Goal: Entertainment & Leisure: Browse casually

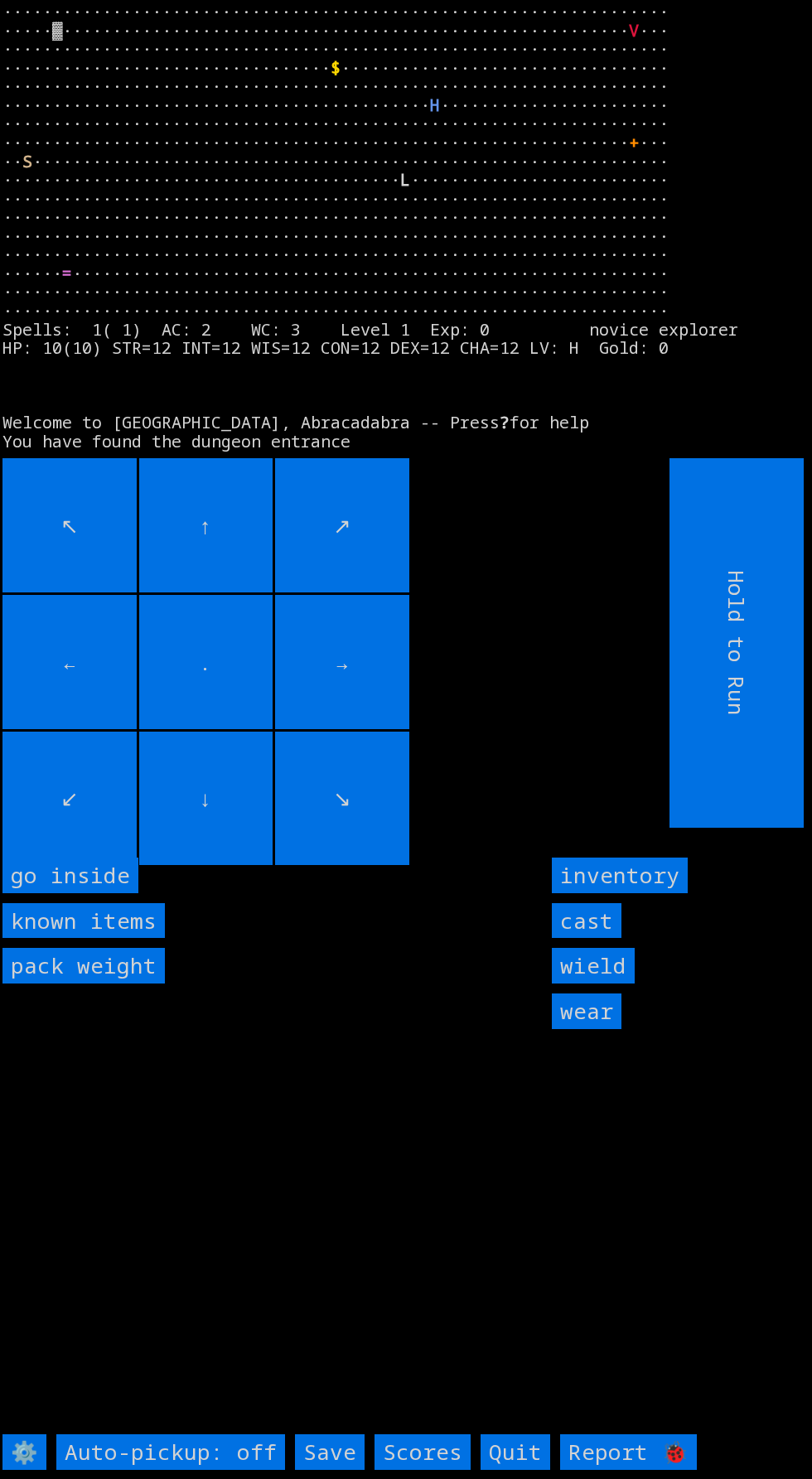
click at [109, 894] on inside "go inside" at bounding box center [70, 875] width 135 height 36
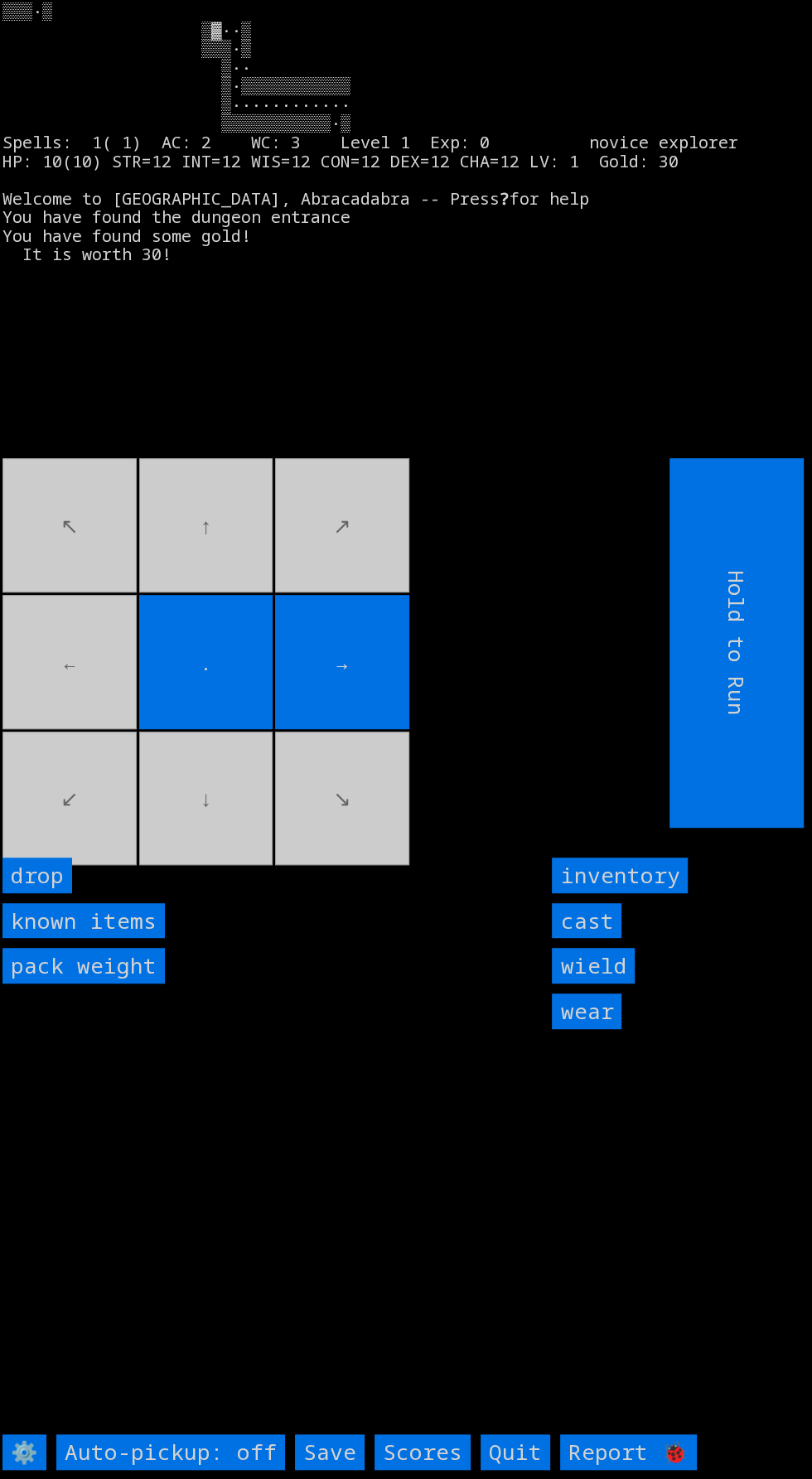
click at [100, 774] on movebuttons "↖ ↑ ↗ ← . → ↙ ↓ ↘" at bounding box center [298, 643] width 593 height 370
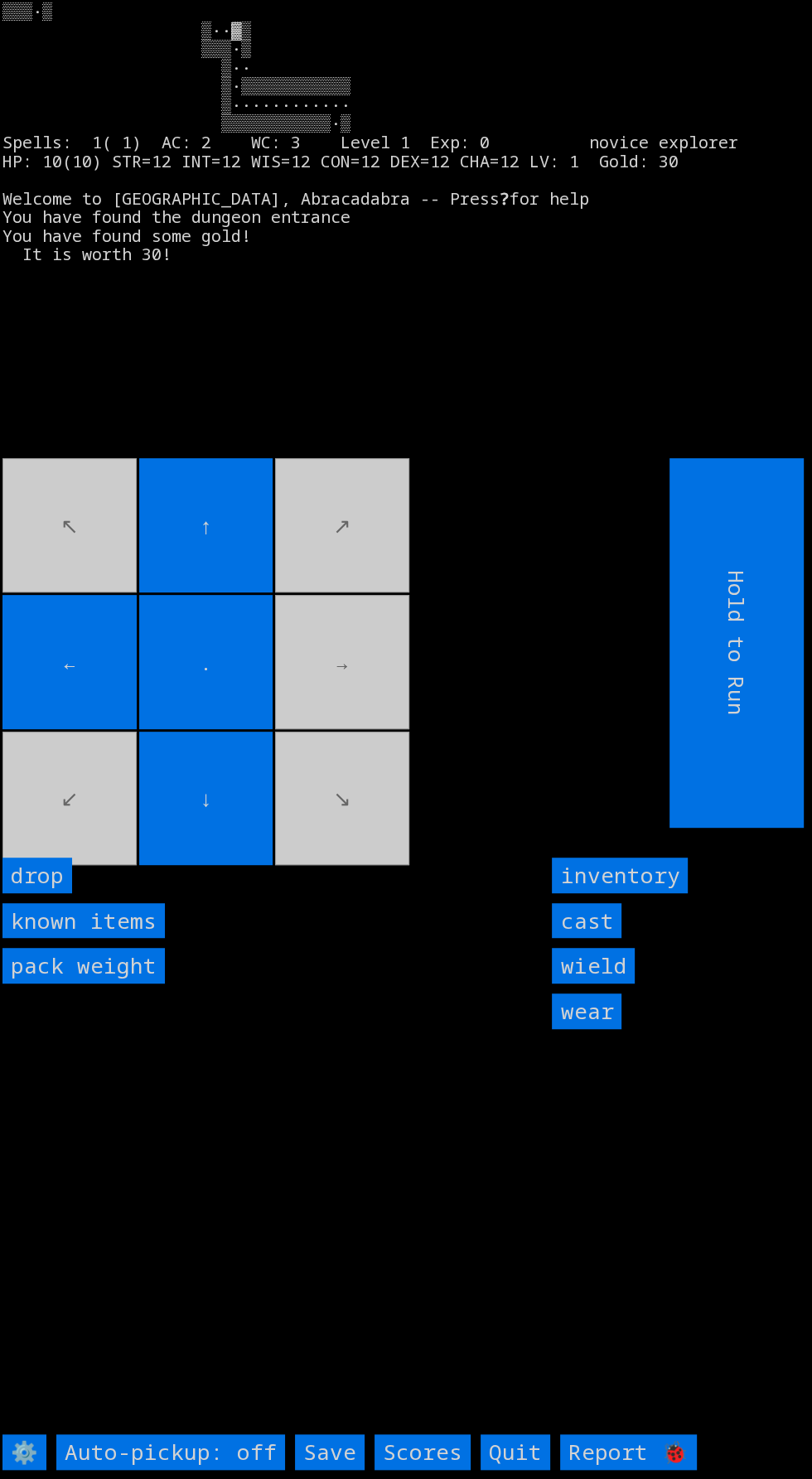
click at [610, 939] on input "cast" at bounding box center [587, 921] width 70 height 36
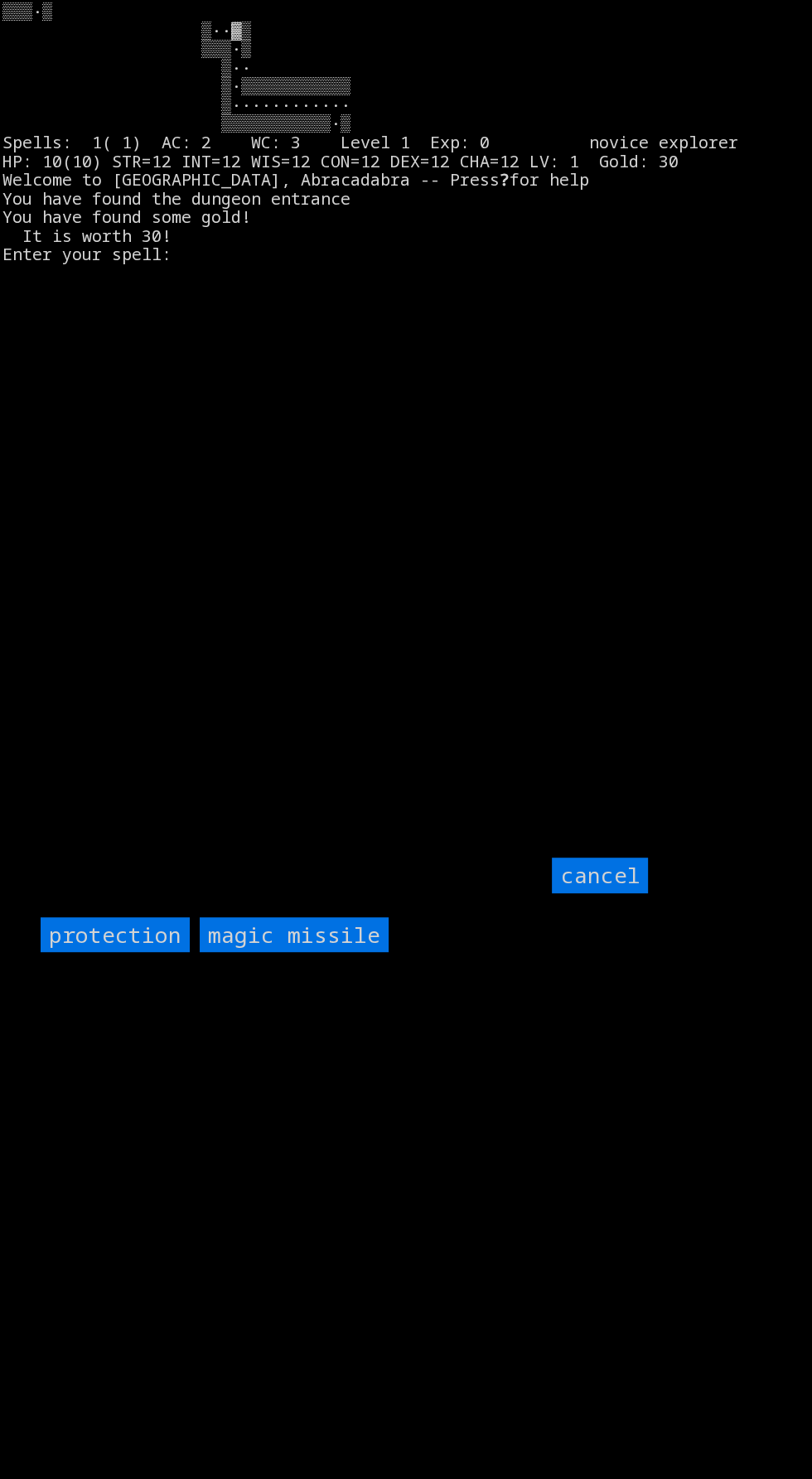
click at [125, 953] on input "protection" at bounding box center [115, 935] width 149 height 36
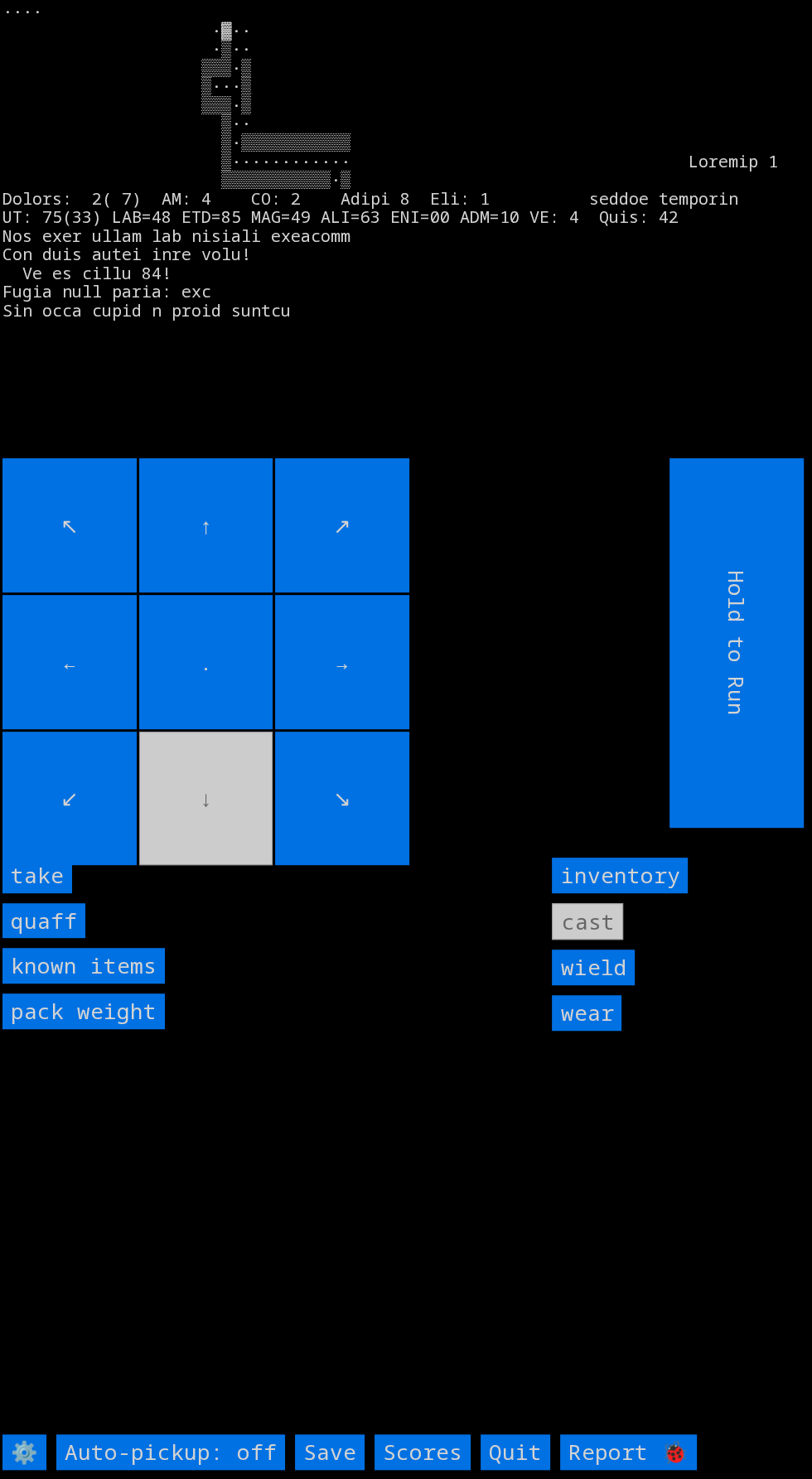
click at [58, 894] on input "take" at bounding box center [37, 875] width 70 height 36
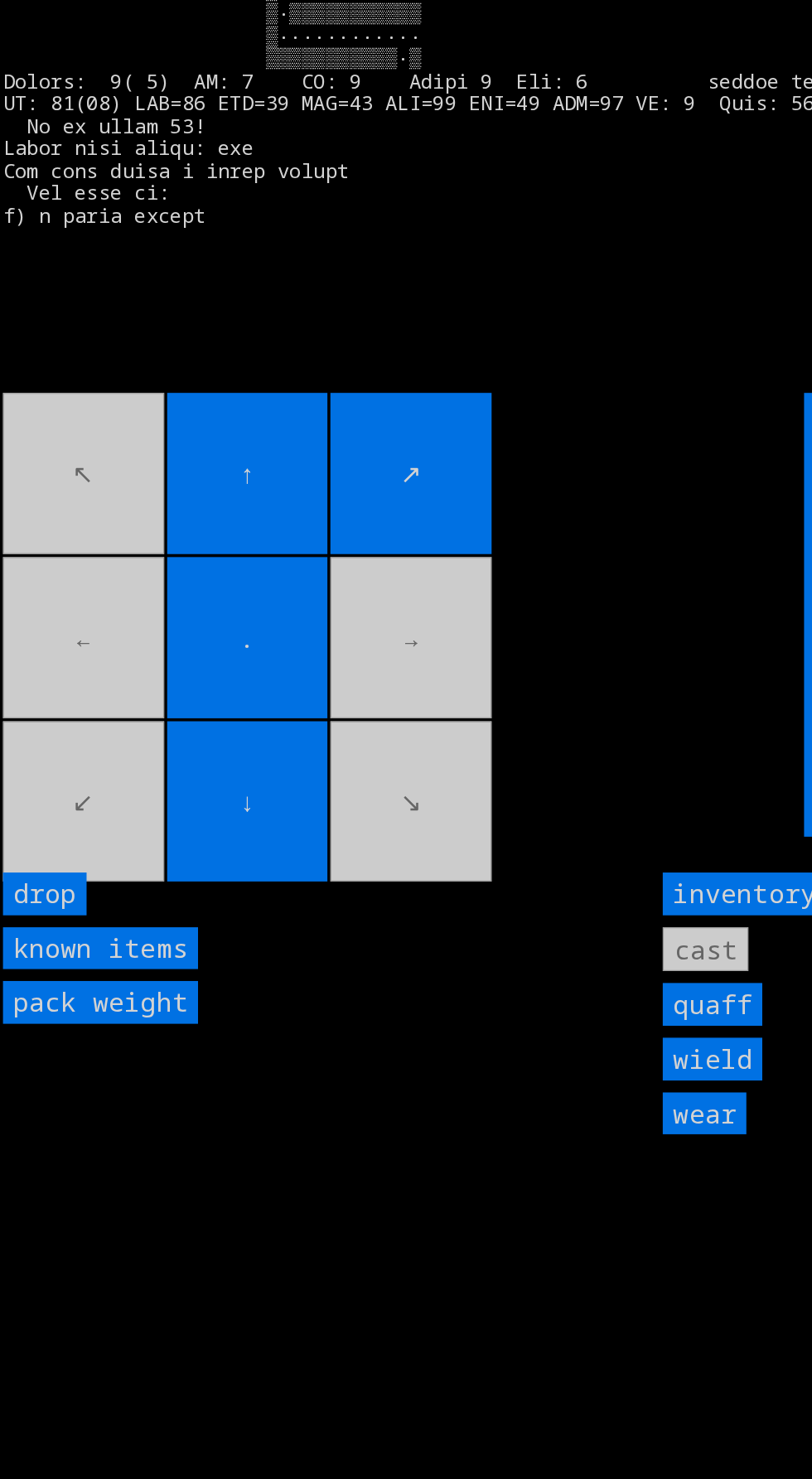
click at [92, 828] on movebuttons "↖ ↑ ↗ ← . → ↙ ↓ ↘" at bounding box center [298, 643] width 593 height 370
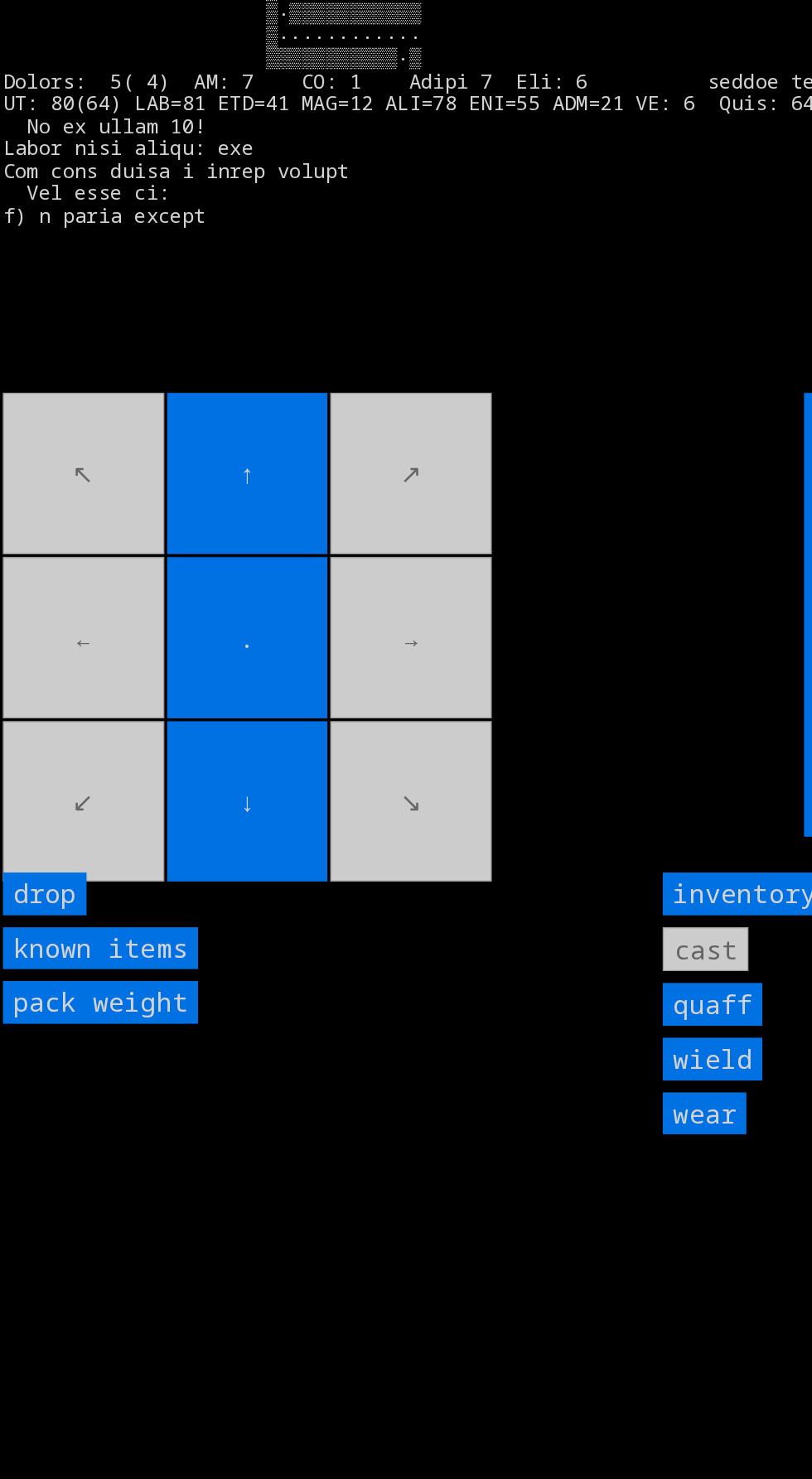
click at [145, 858] on input "↓" at bounding box center [205, 798] width 134 height 134
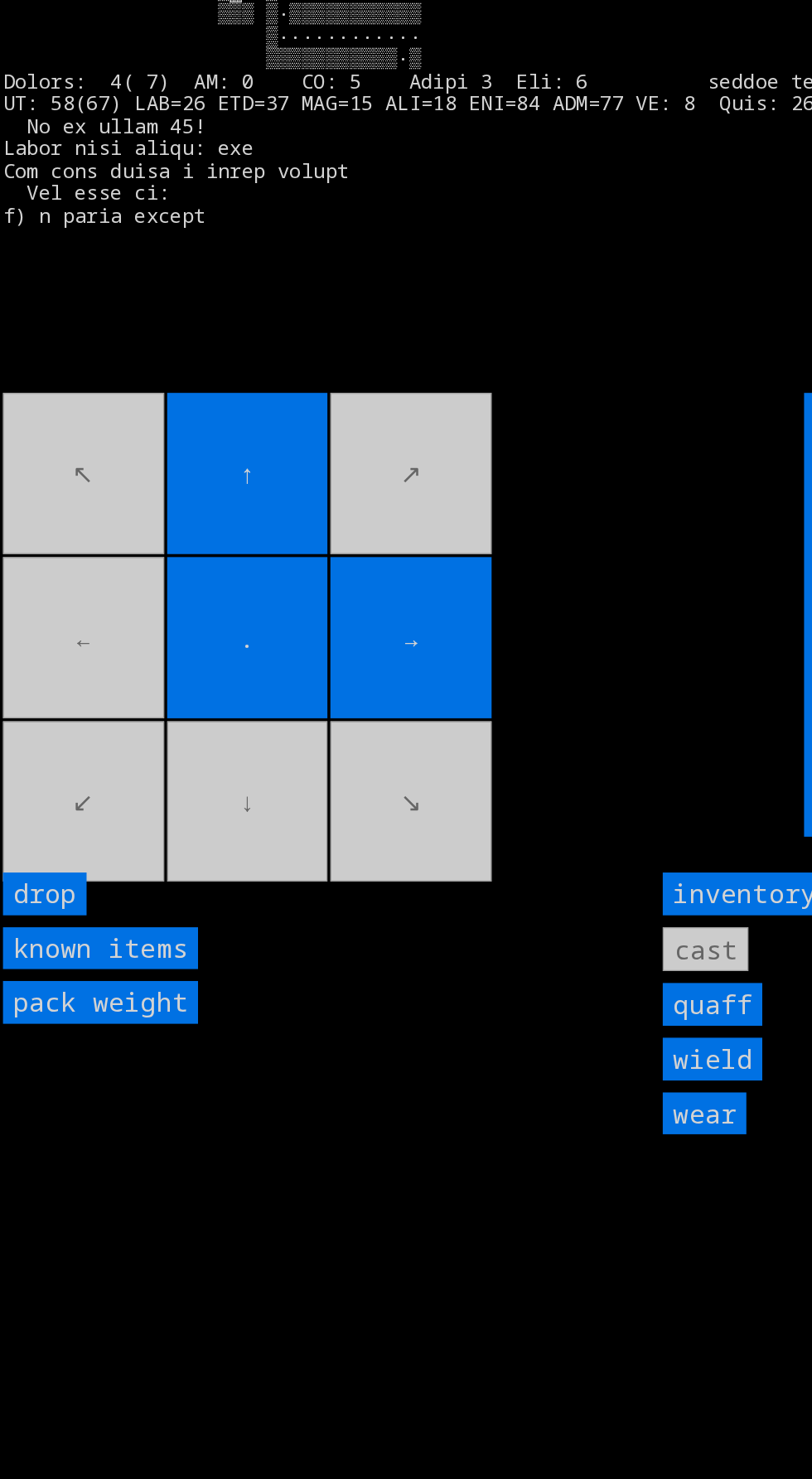
click at [312, 796] on movebuttons "↖ ↑ ↗ ← . → ↙ ↓ ↘" at bounding box center [298, 643] width 593 height 370
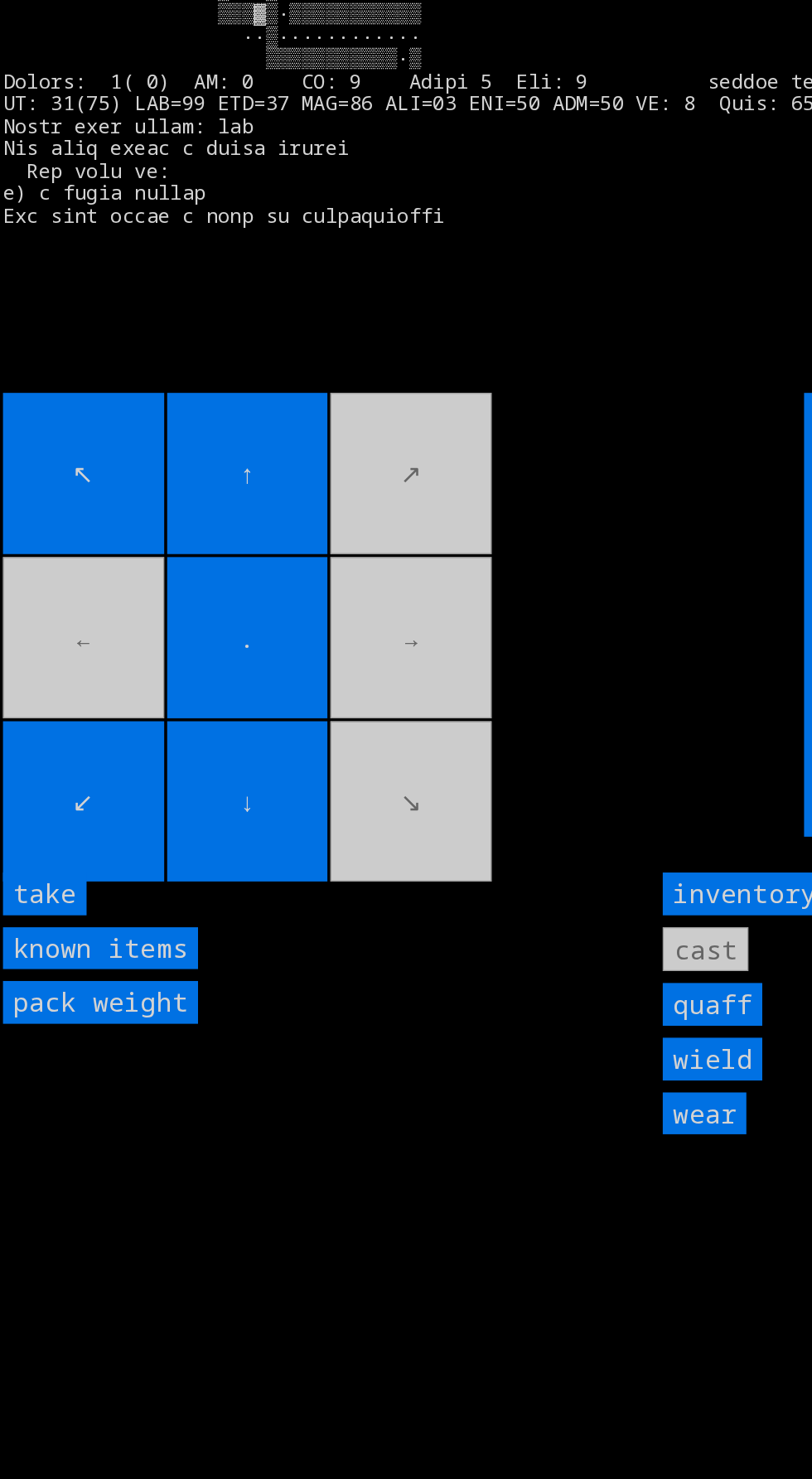
click at [64, 894] on input "take" at bounding box center [37, 875] width 70 height 36
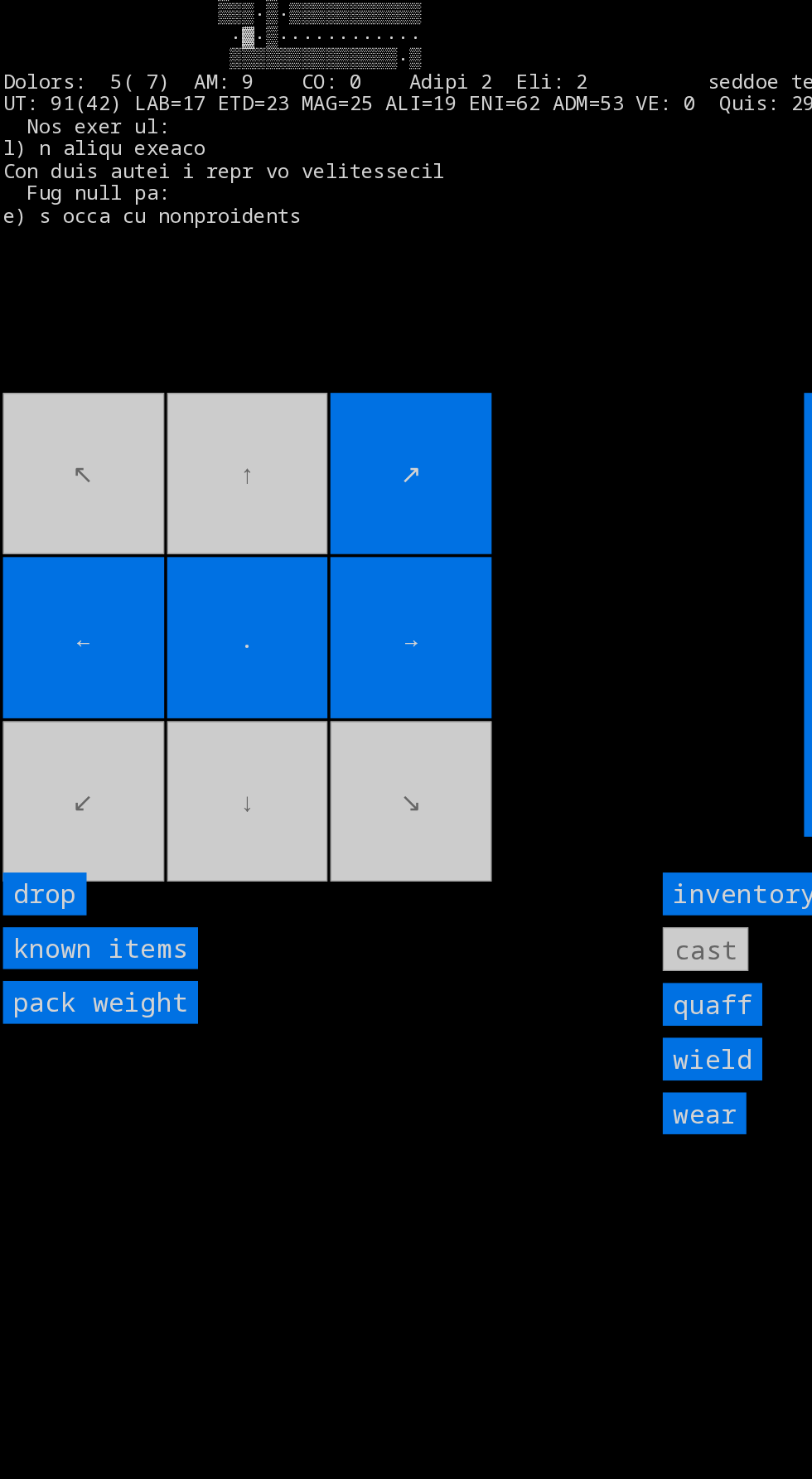
click at [80, 828] on movebuttons "↖ ↑ ↗ ← . → ↙ ↓ ↘" at bounding box center [298, 643] width 593 height 370
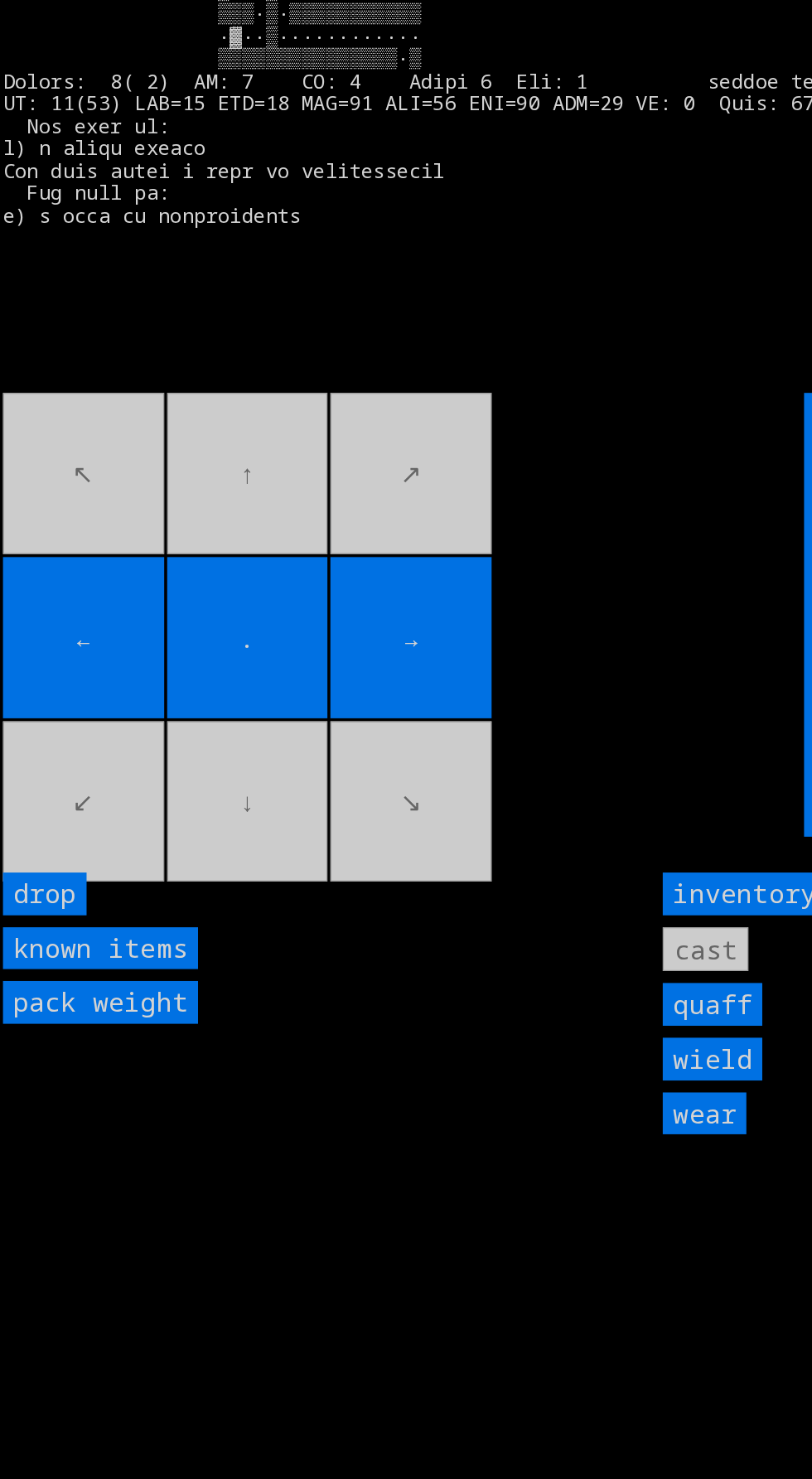
click at [69, 729] on input "←" at bounding box center [69, 662] width 134 height 134
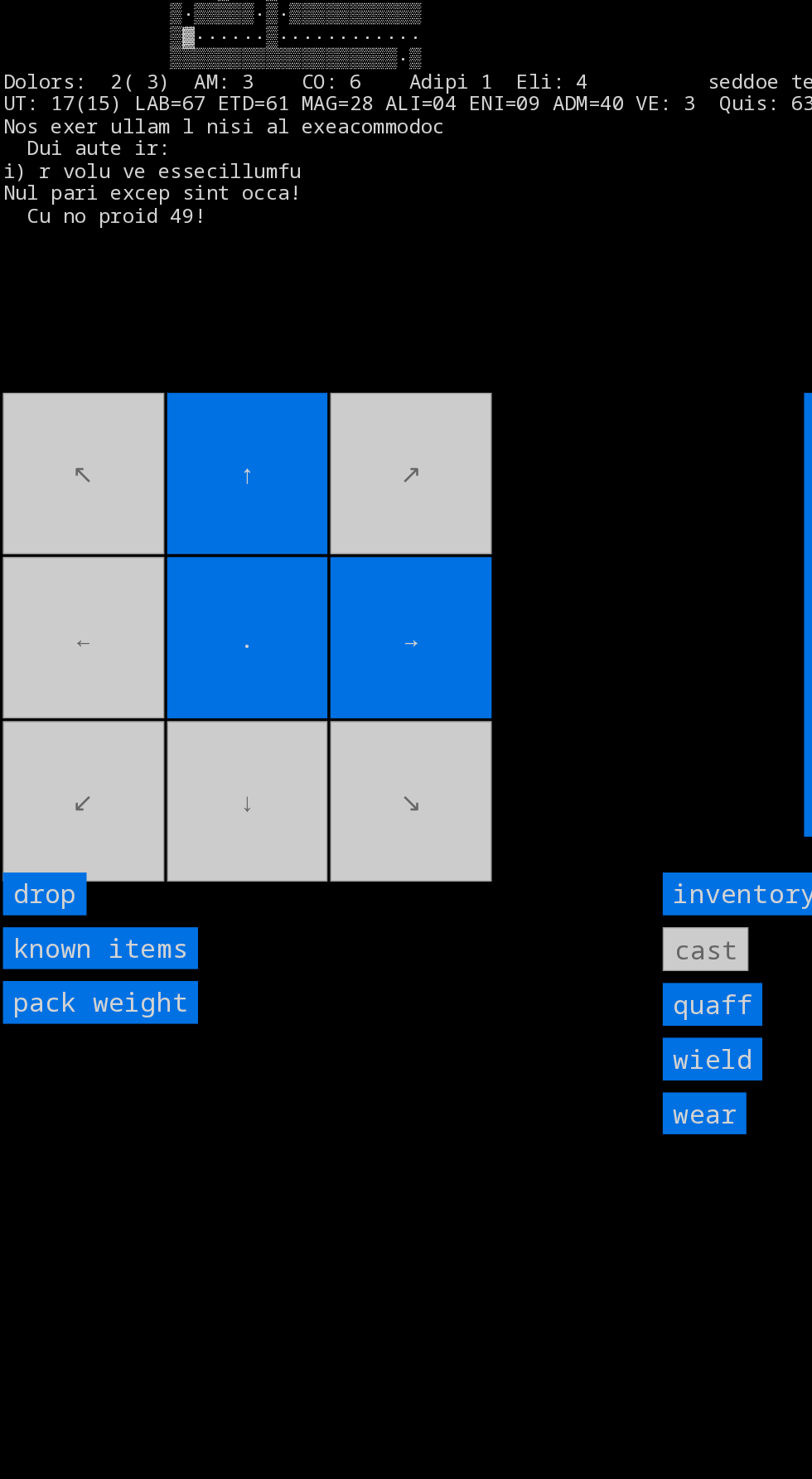
click at [164, 652] on input "." at bounding box center [205, 662] width 134 height 134
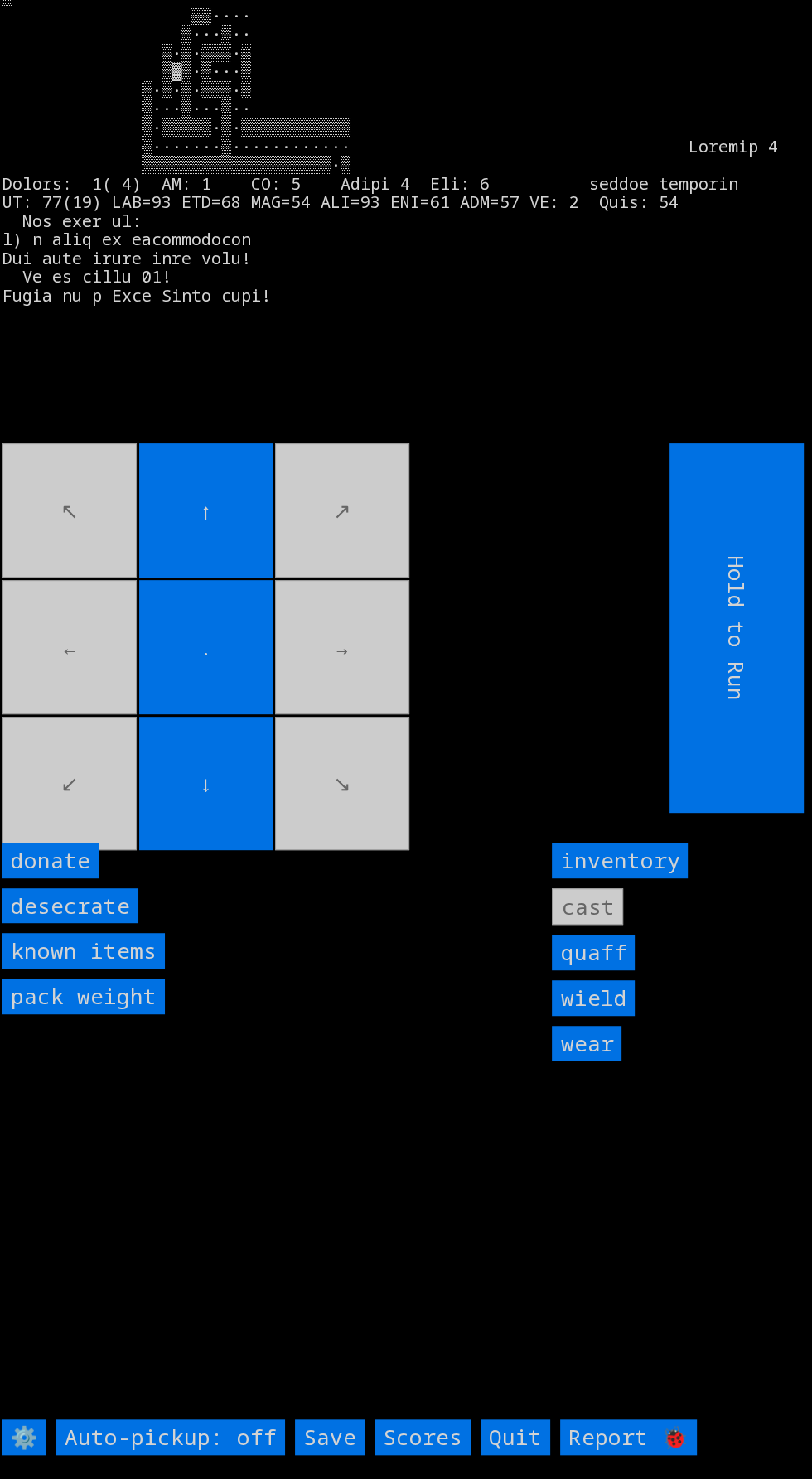
scroll to position [33, 0]
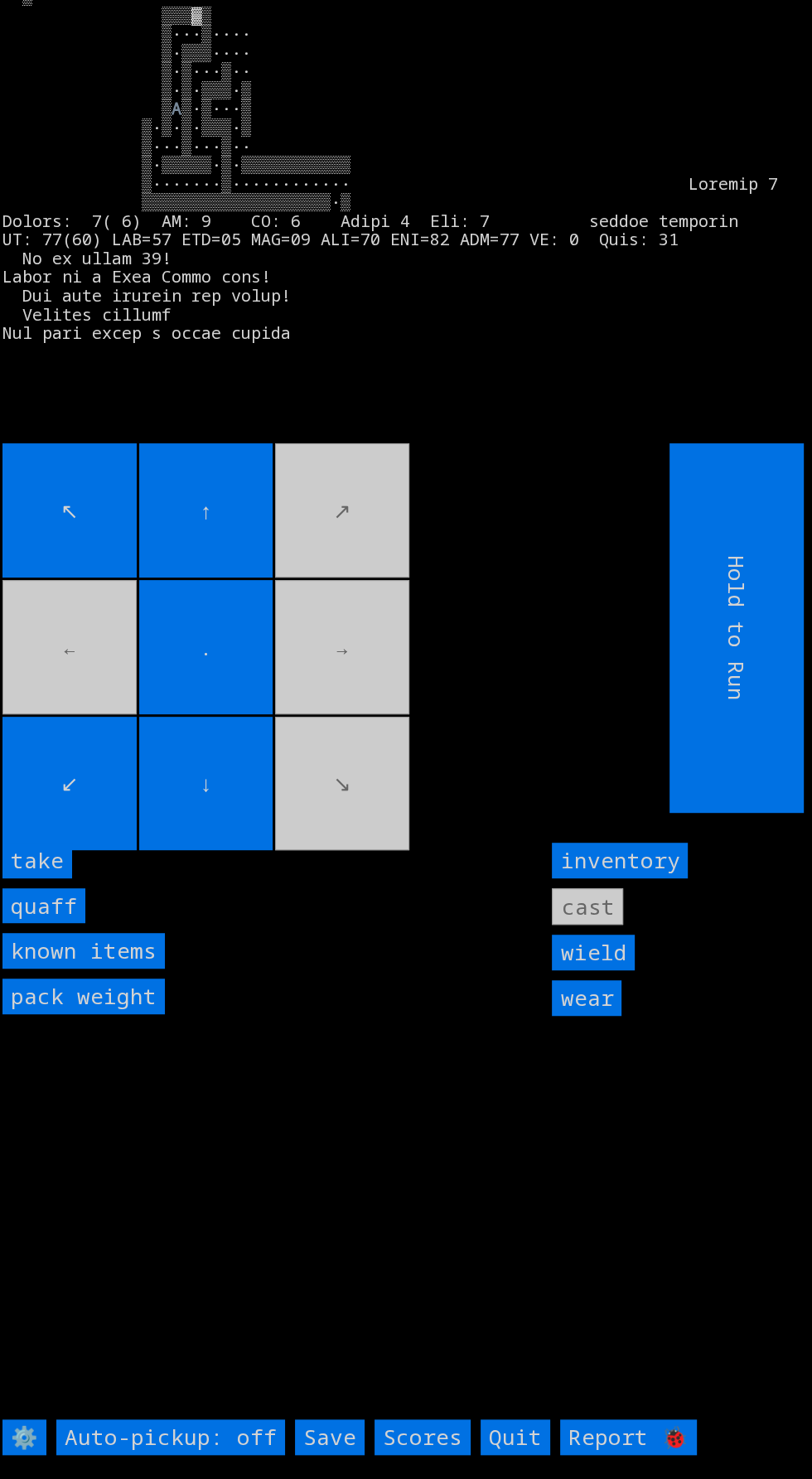
click at [55, 879] on input "take" at bounding box center [37, 860] width 70 height 36
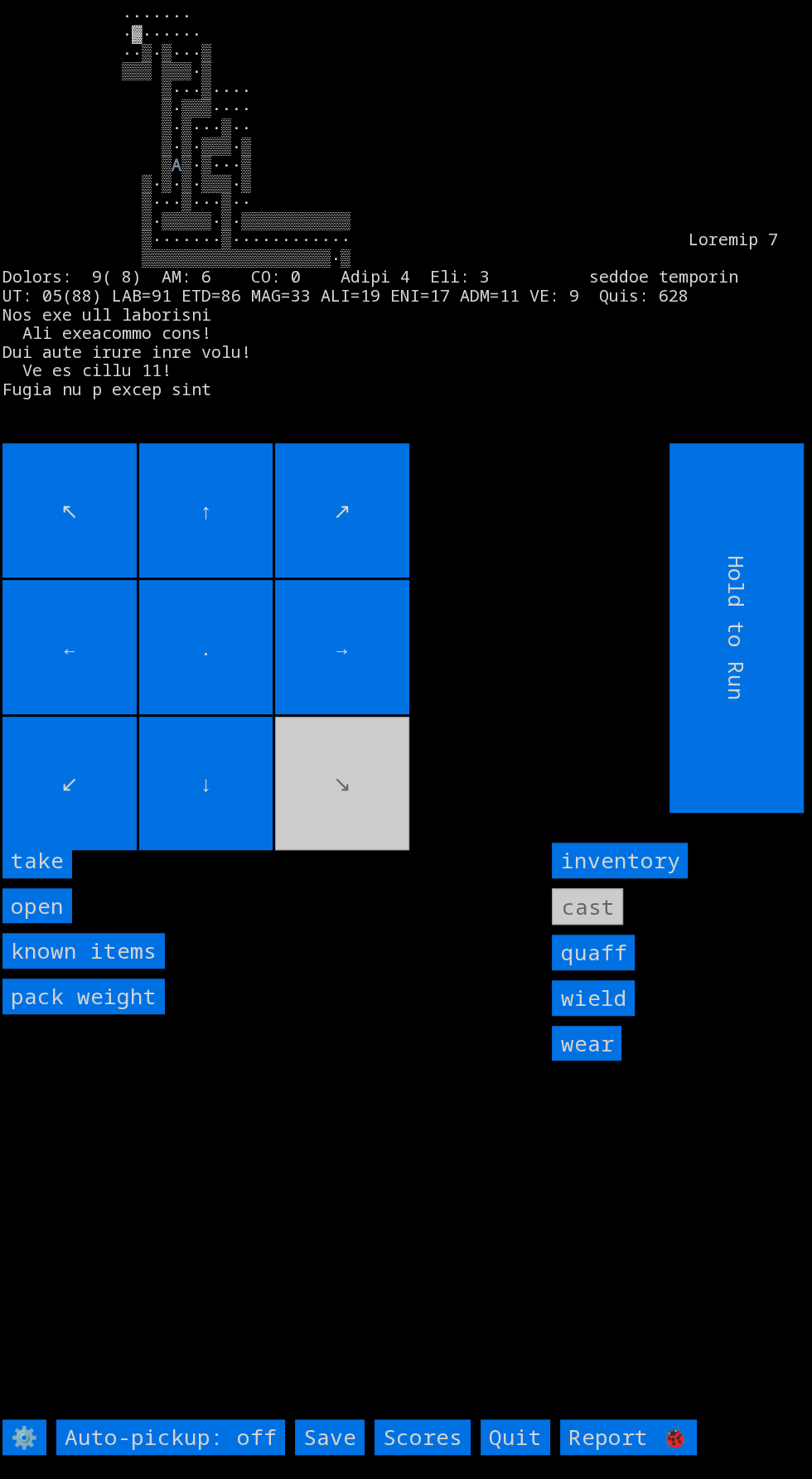
click at [65, 879] on input "take" at bounding box center [37, 860] width 70 height 36
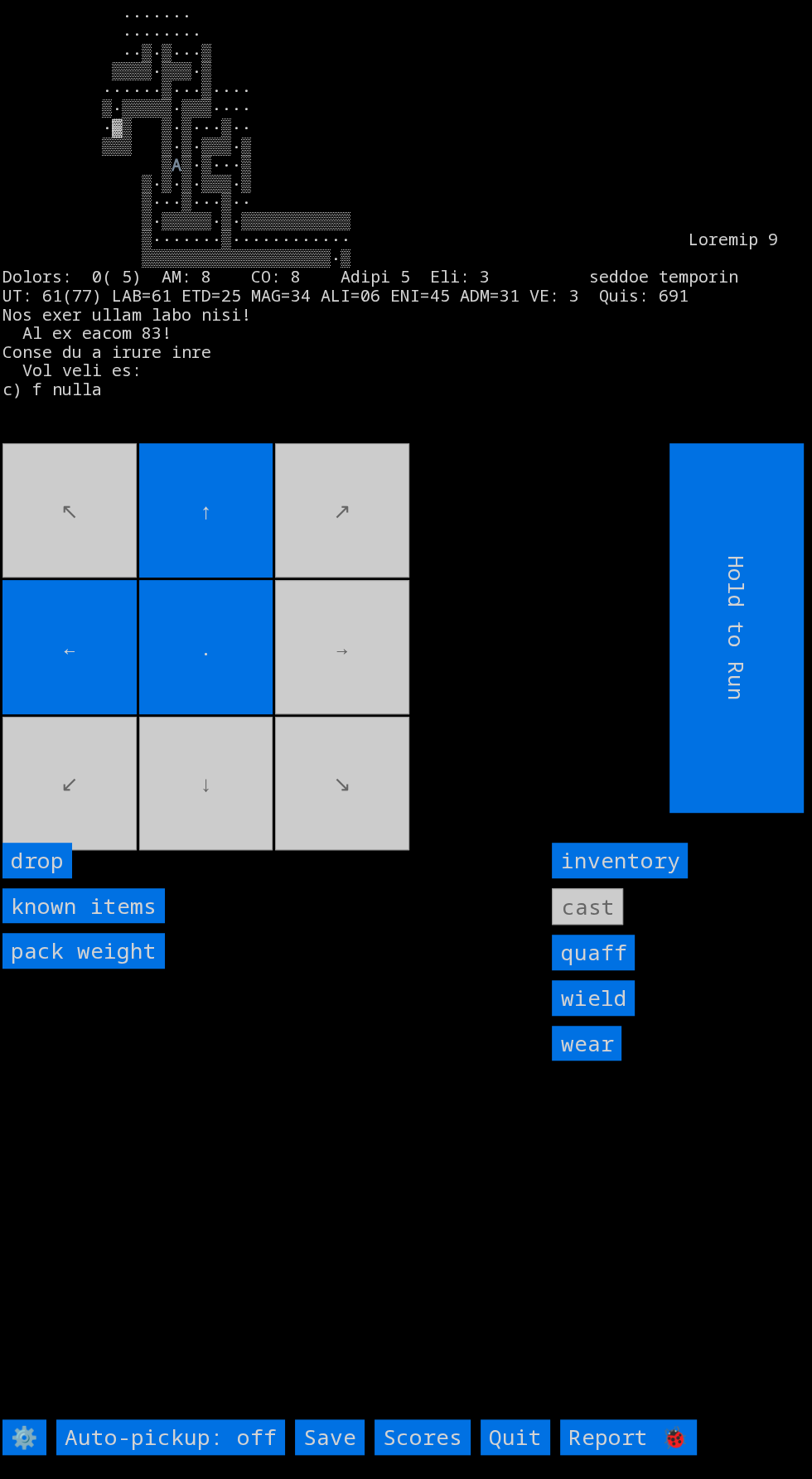
click at [239, 813] on movebuttons "↖ ↑ ↗ ← . → ↙ ↓ ↘" at bounding box center [298, 628] width 593 height 370
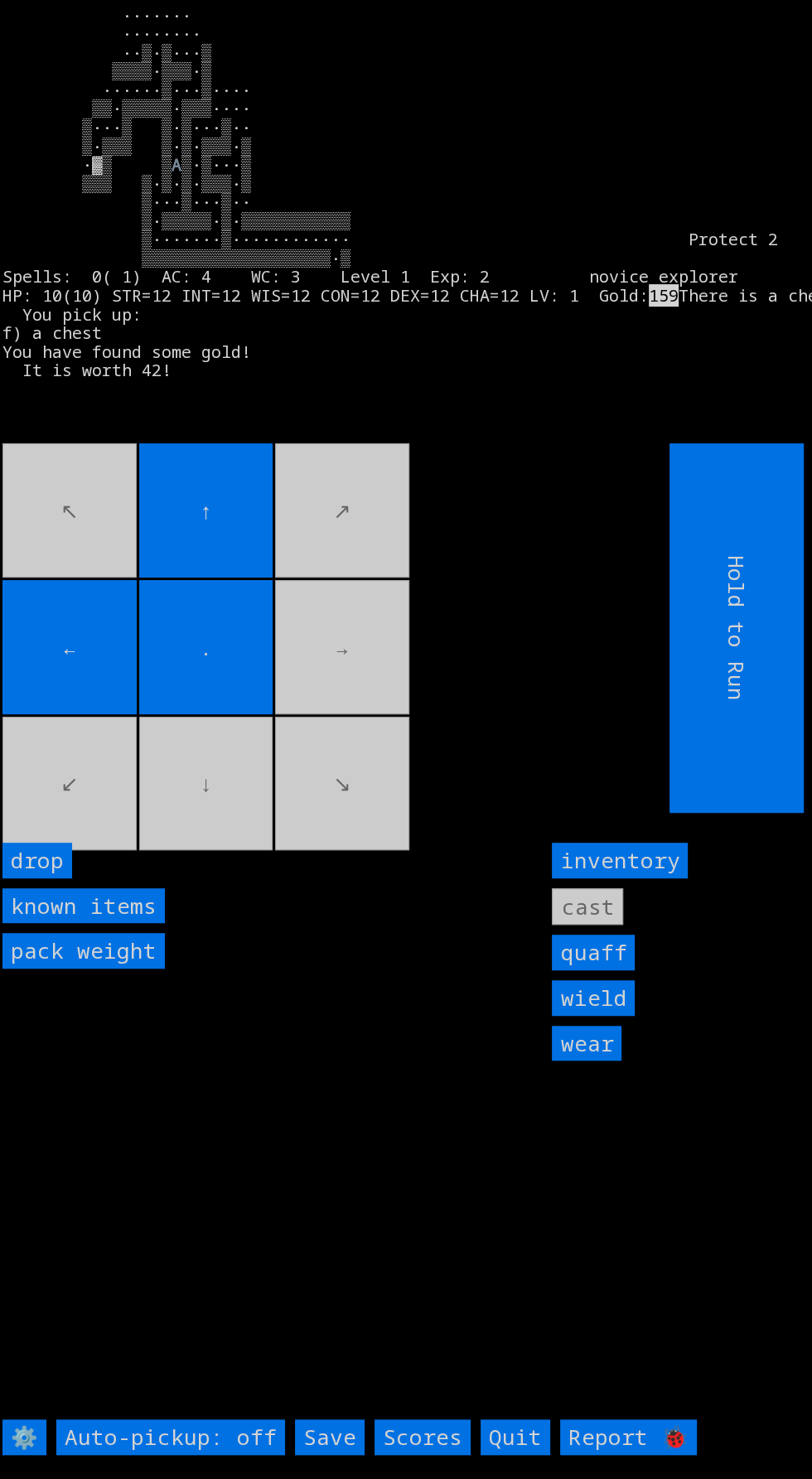
click at [130, 787] on movebuttons "↖ ↑ ↗ ← . → ↙ ↓ ↘" at bounding box center [298, 628] width 593 height 370
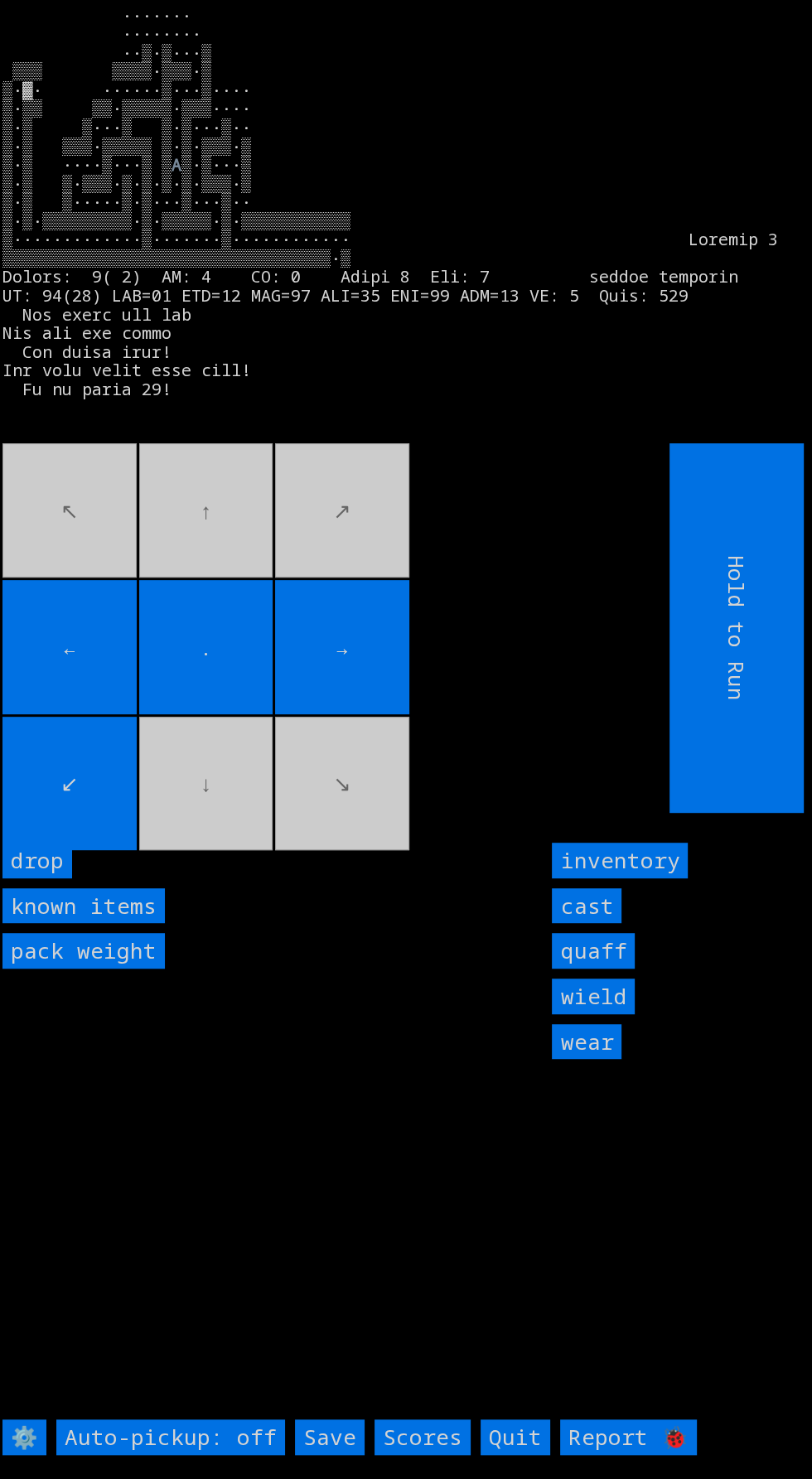
click at [280, 540] on movebuttons "↖ ↑ ↗ ← . → ↙ ↓ ↘" at bounding box center [298, 628] width 593 height 370
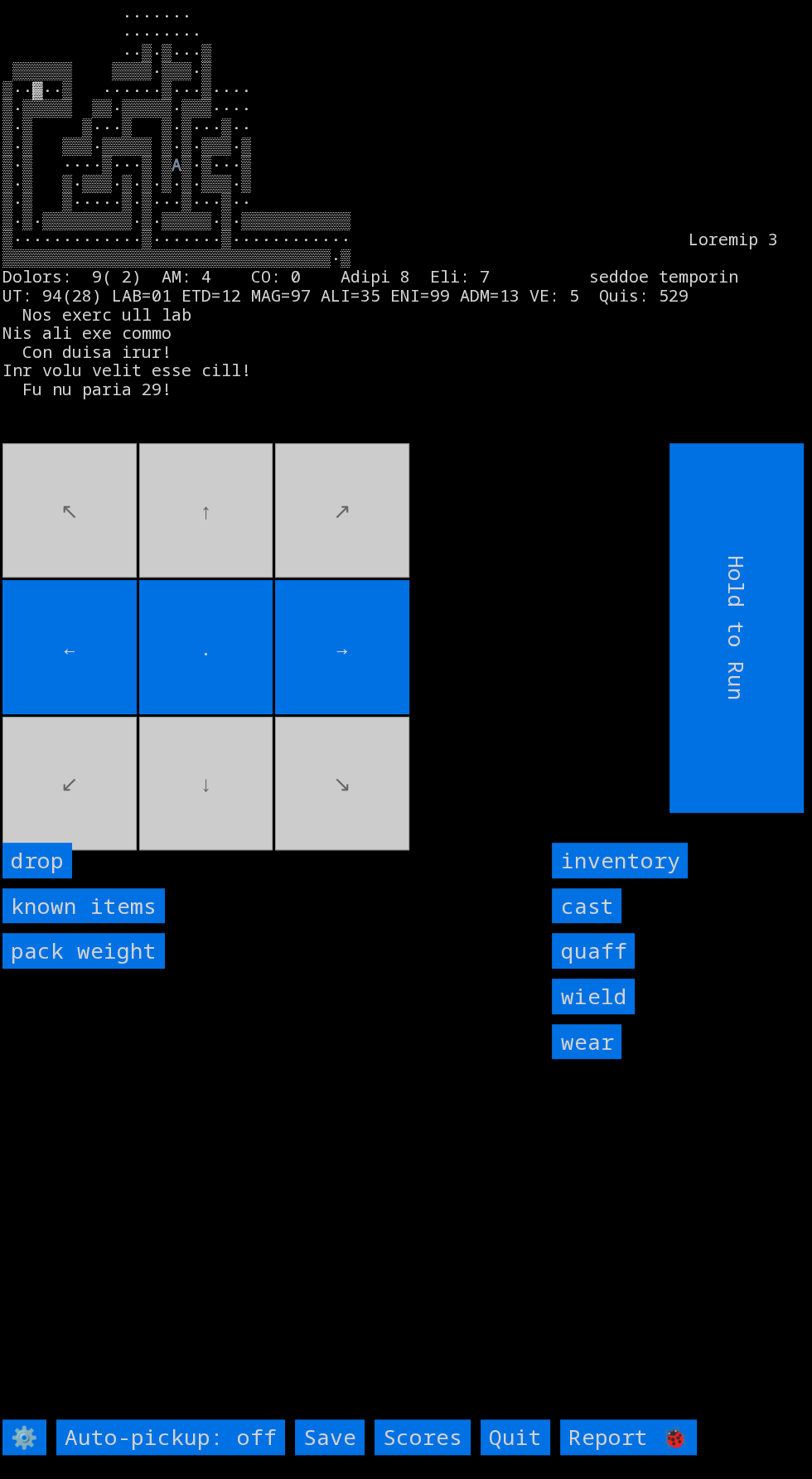
scroll to position [17, 0]
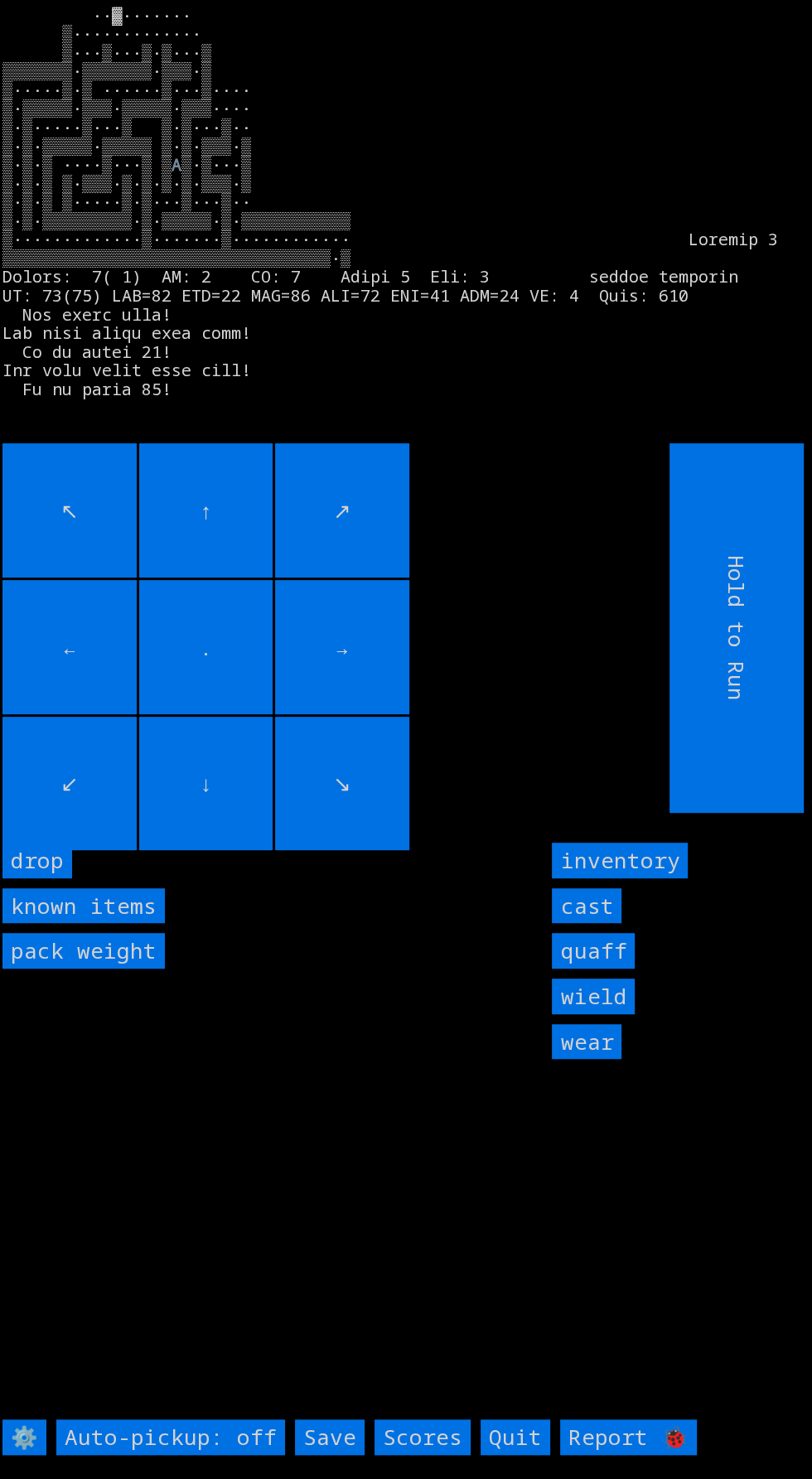
click at [319, 578] on input "↗" at bounding box center [342, 510] width 134 height 134
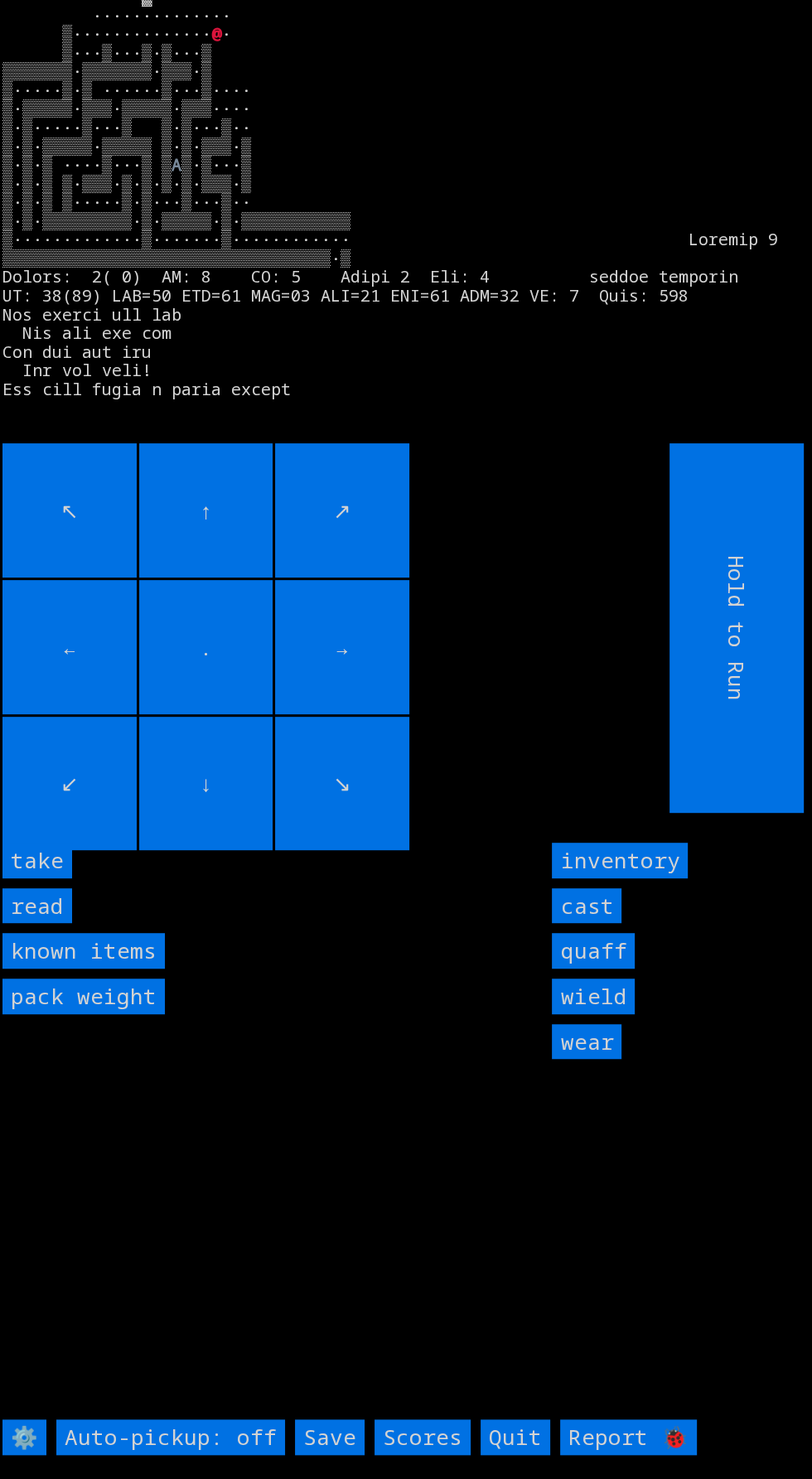
click at [231, 491] on input "↑" at bounding box center [205, 510] width 134 height 134
click at [61, 879] on input "take" at bounding box center [37, 860] width 70 height 36
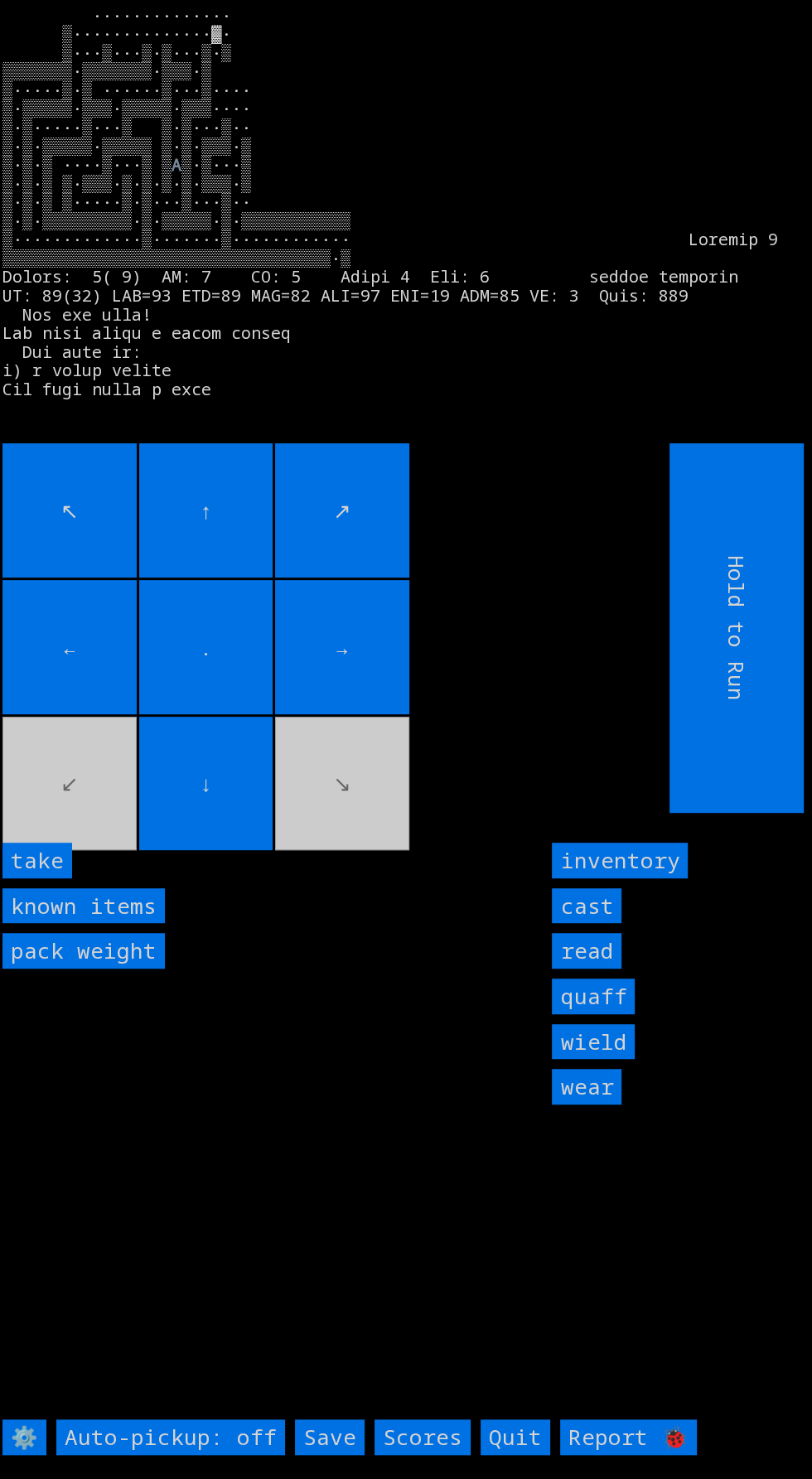
click at [65, 879] on input "take" at bounding box center [37, 860] width 70 height 36
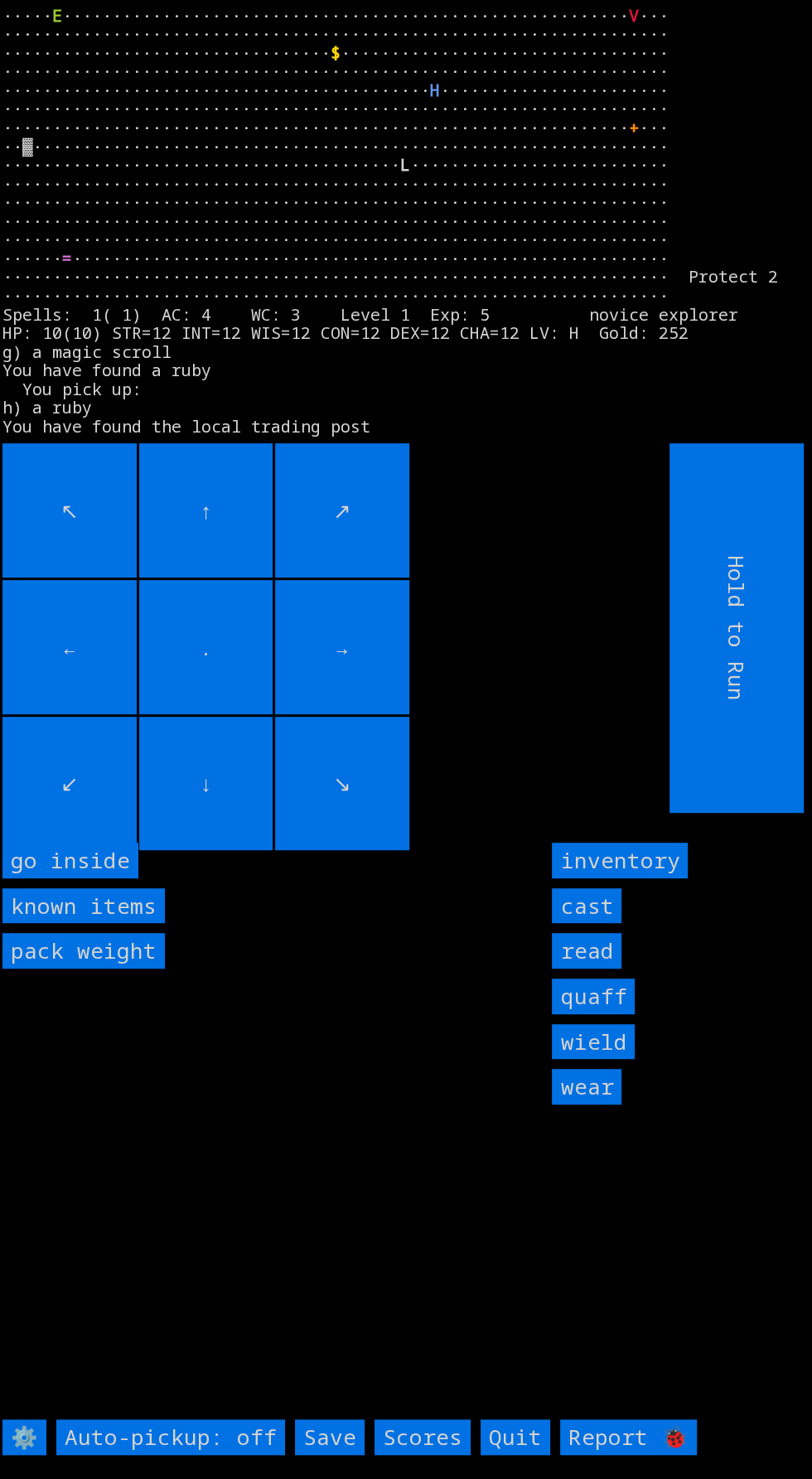
click at [127, 879] on inside "go inside" at bounding box center [70, 860] width 135 height 36
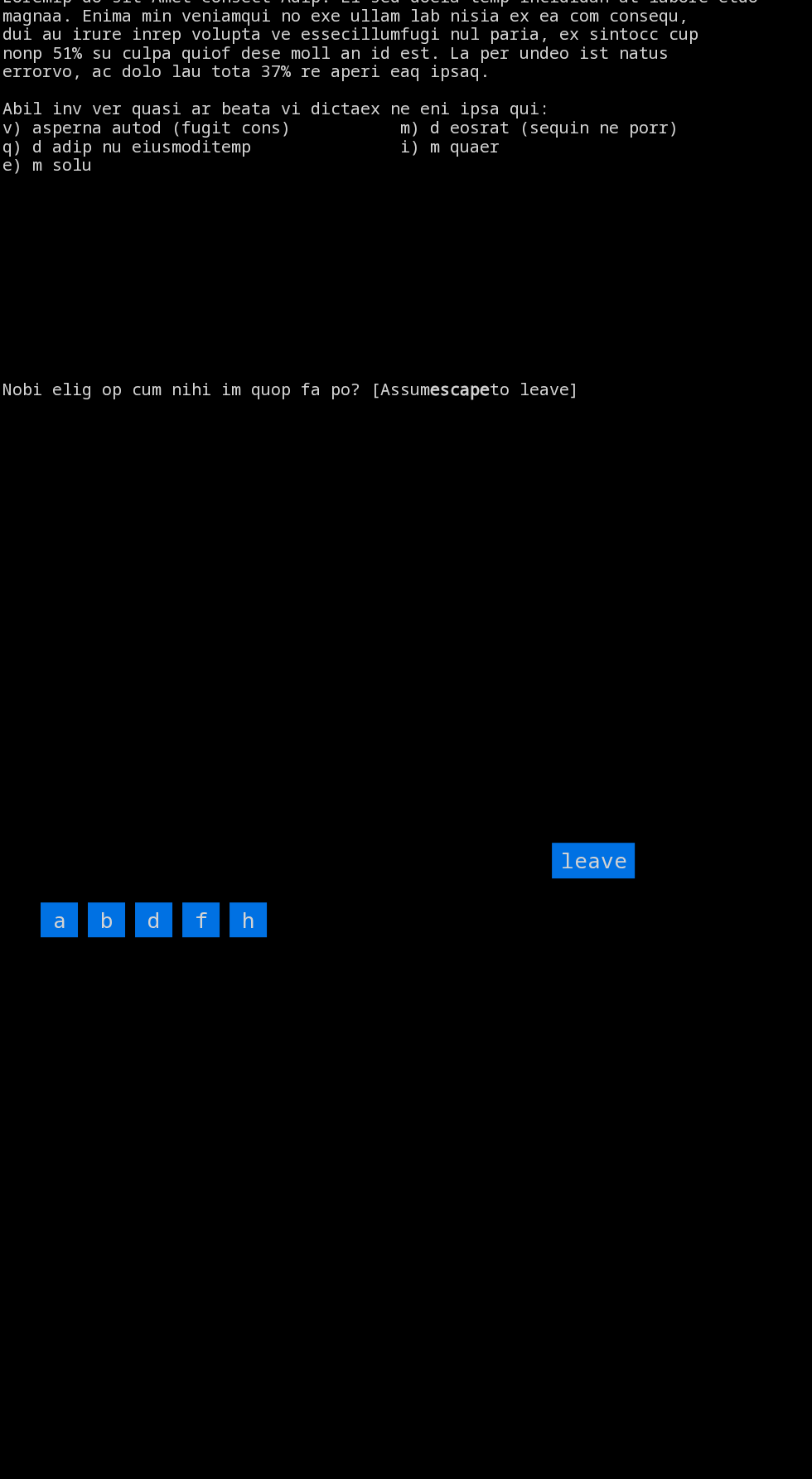
click at [208, 938] on input "f" at bounding box center [200, 920] width 37 height 36
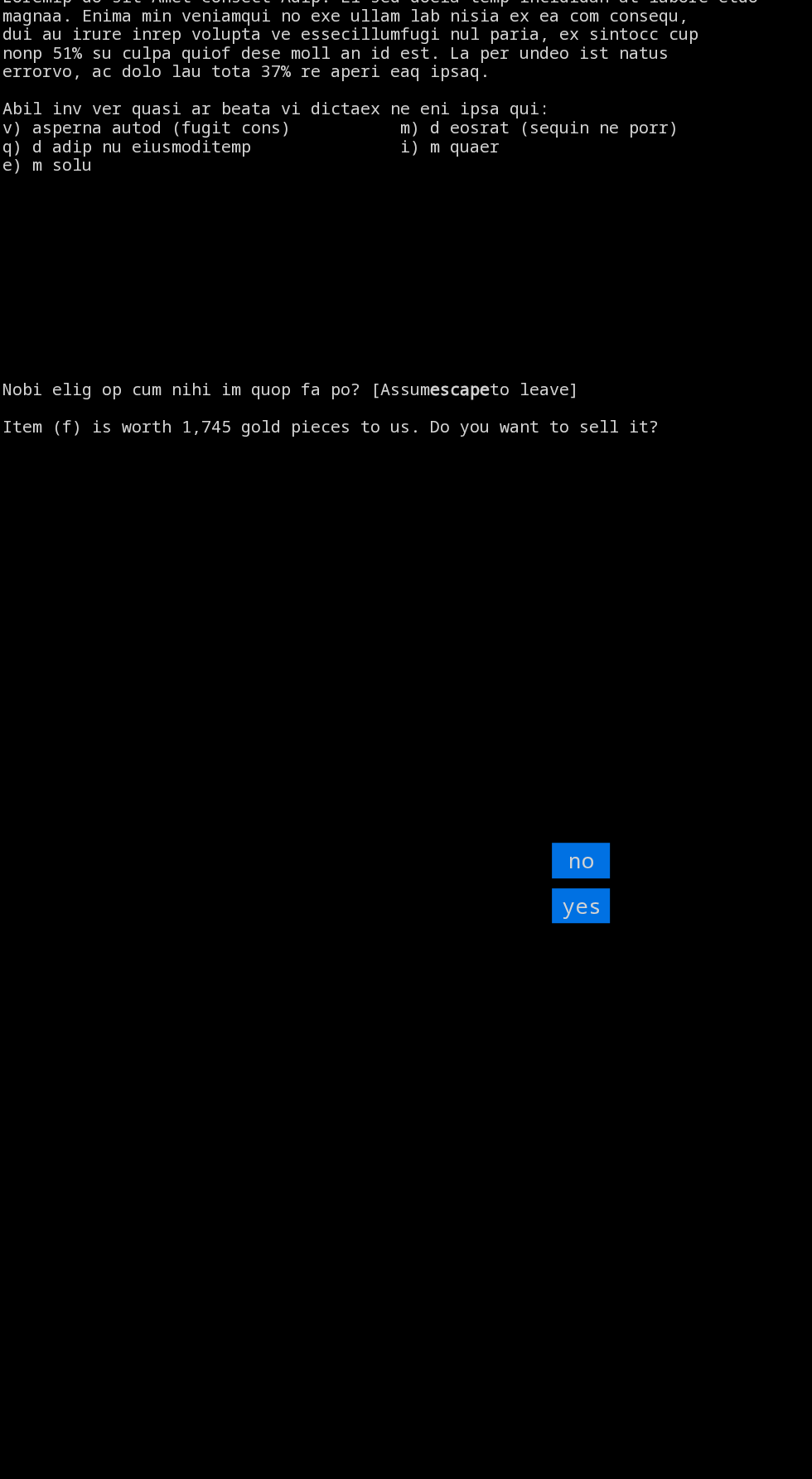
click at [601, 924] on input "yes" at bounding box center [581, 906] width 58 height 36
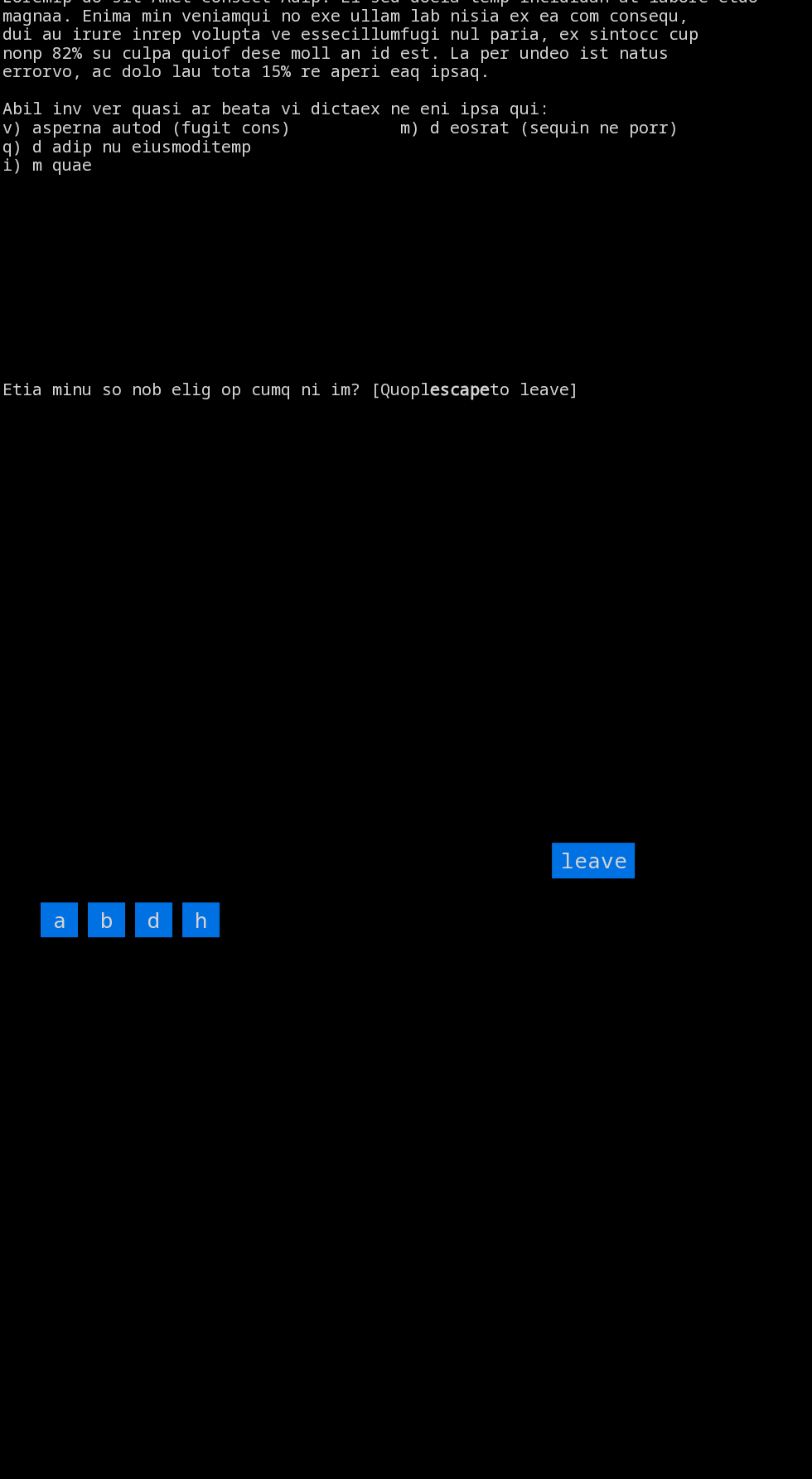
click at [597, 879] on input "leave" at bounding box center [593, 860] width 83 height 36
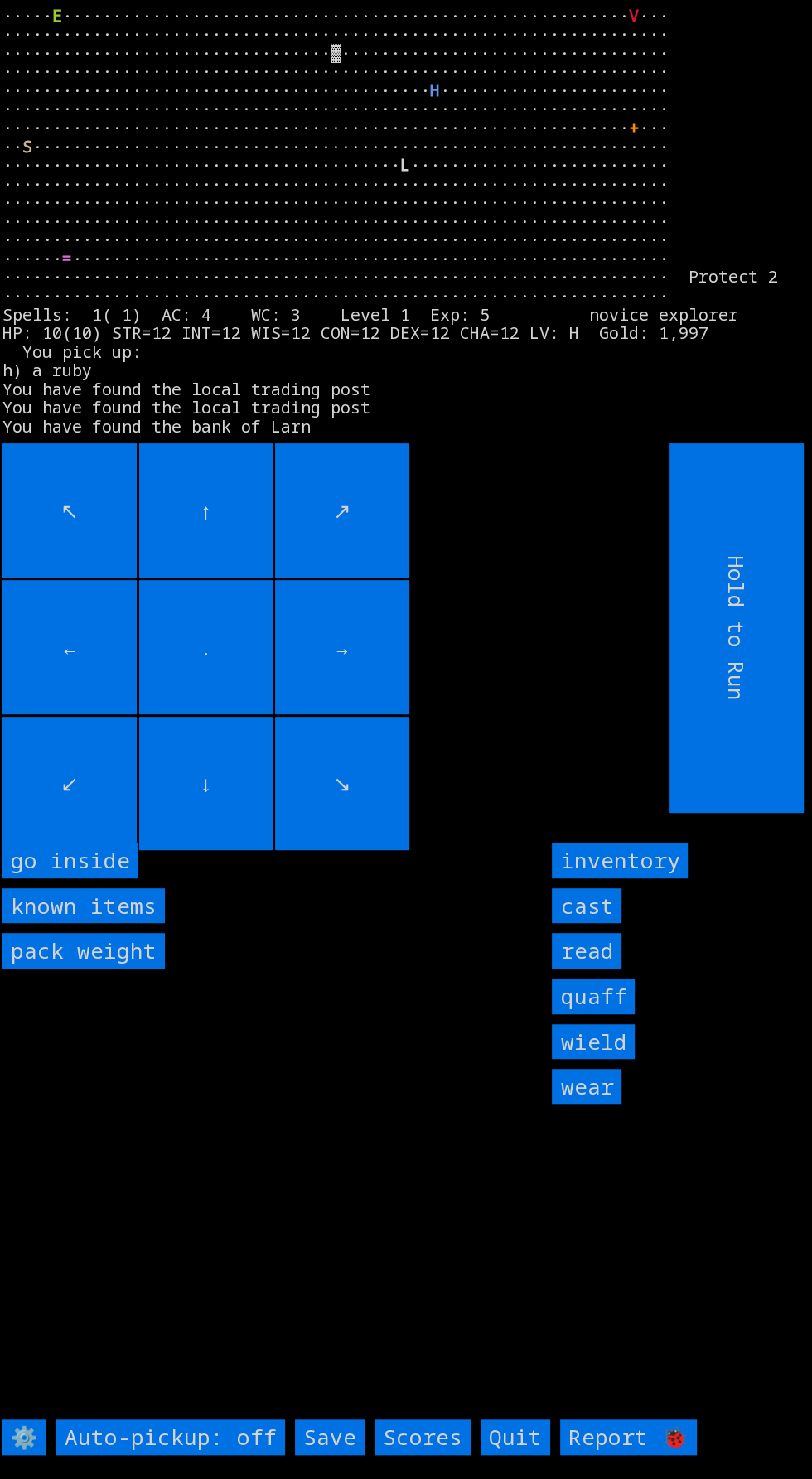
click at [121, 879] on inside "go inside" at bounding box center [70, 860] width 135 height 36
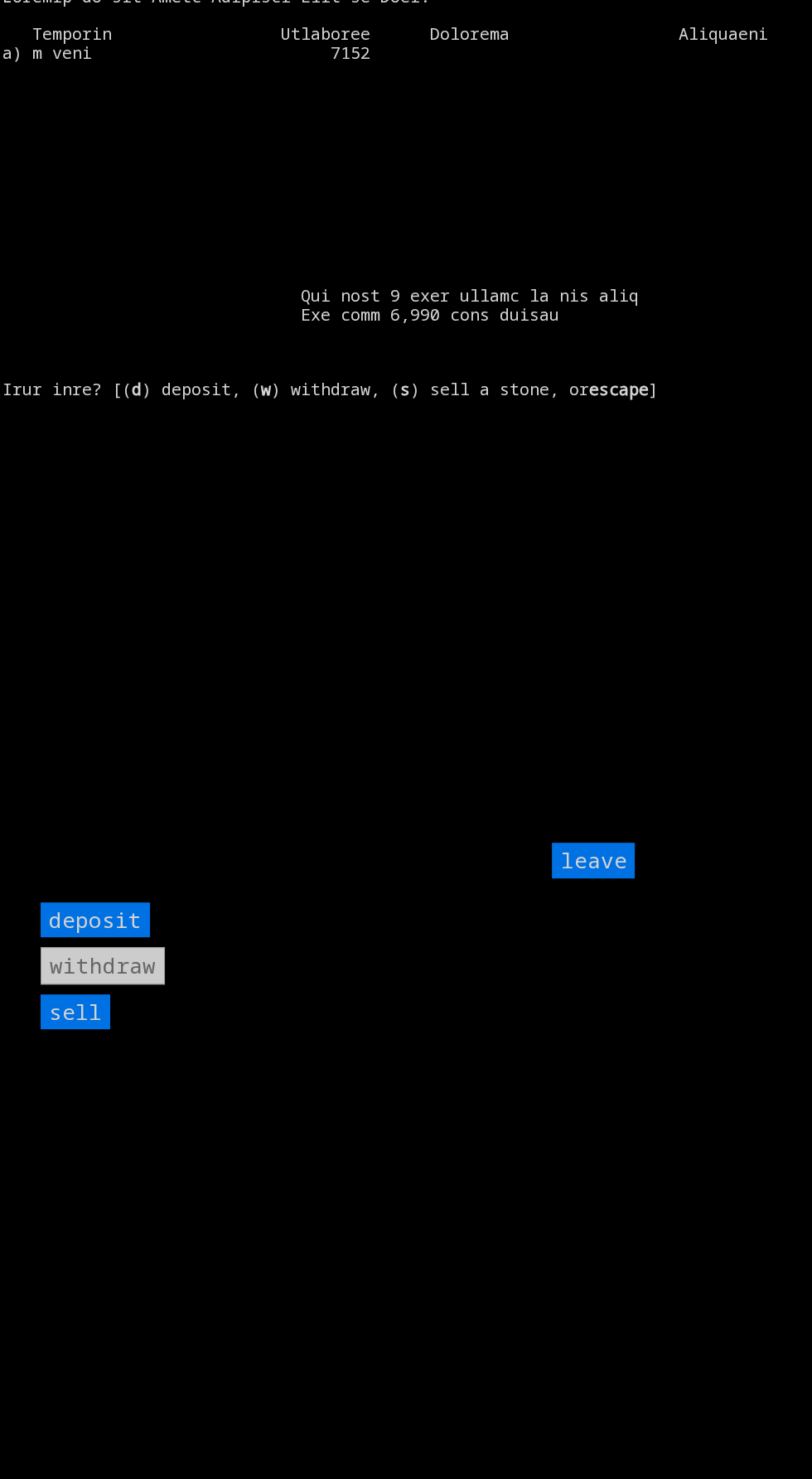
click at [92, 1030] on input "sell" at bounding box center [76, 1012] width 70 height 36
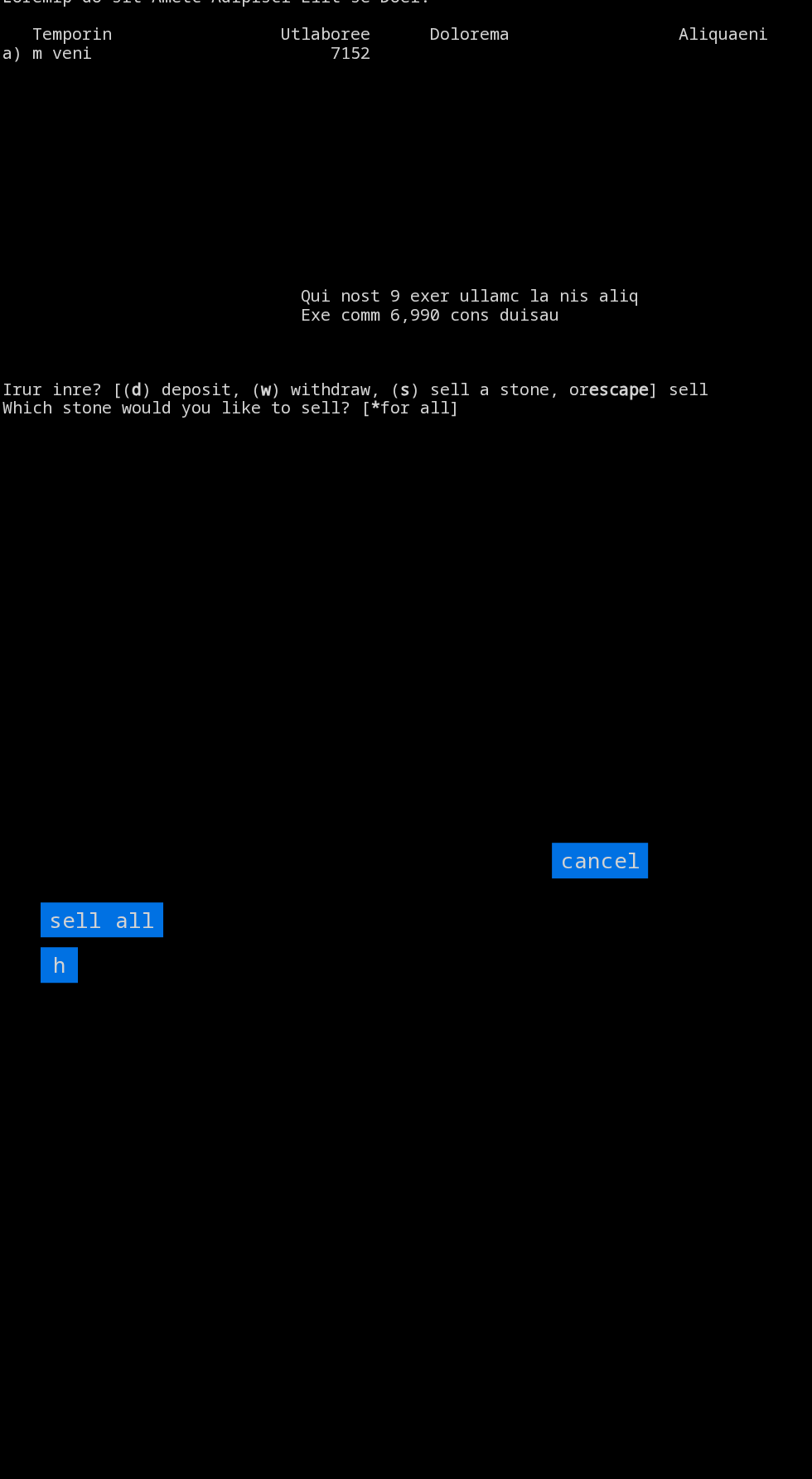
click at [157, 938] on all "sell all" at bounding box center [102, 920] width 123 height 36
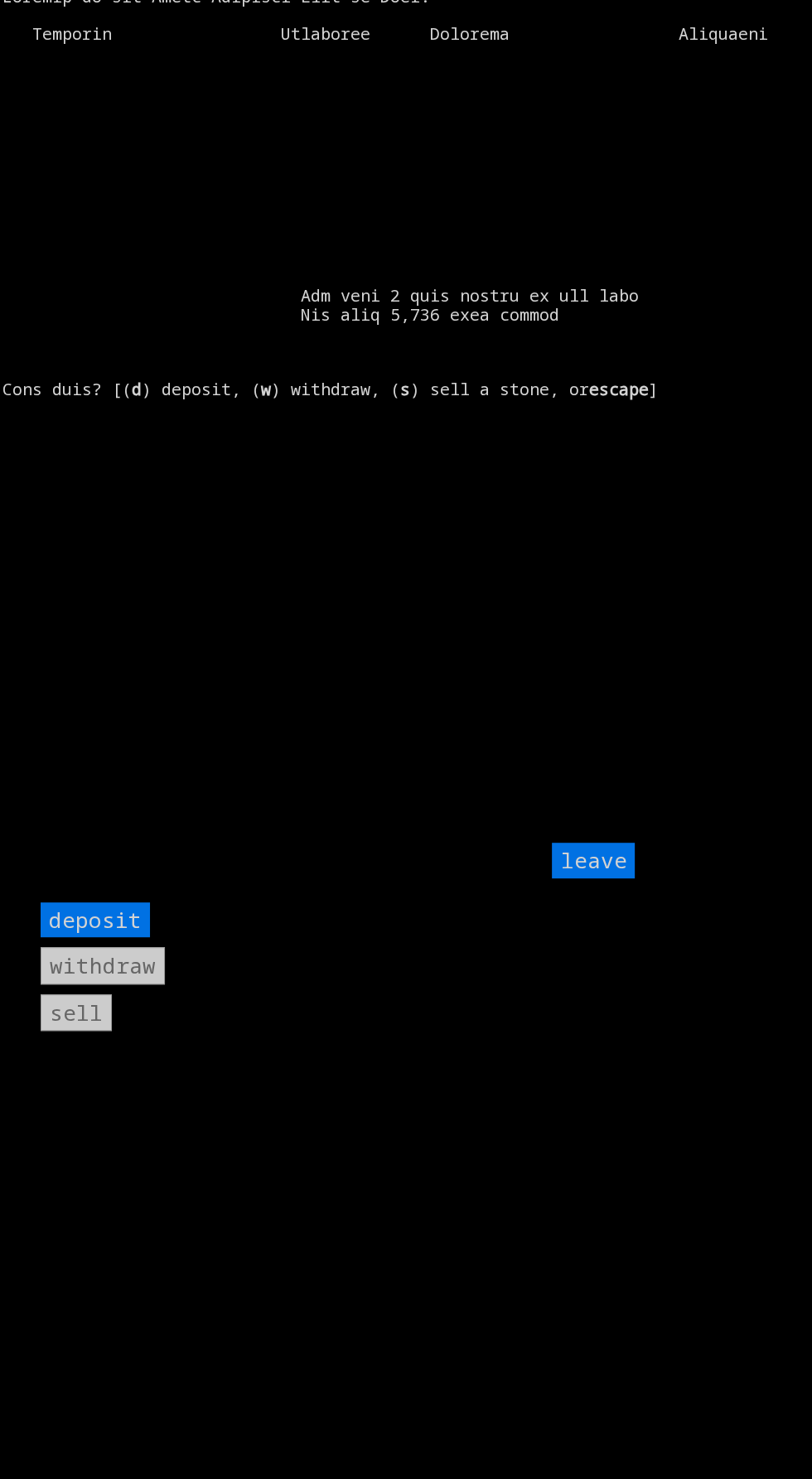
click at [607, 879] on input "leave" at bounding box center [593, 860] width 83 height 36
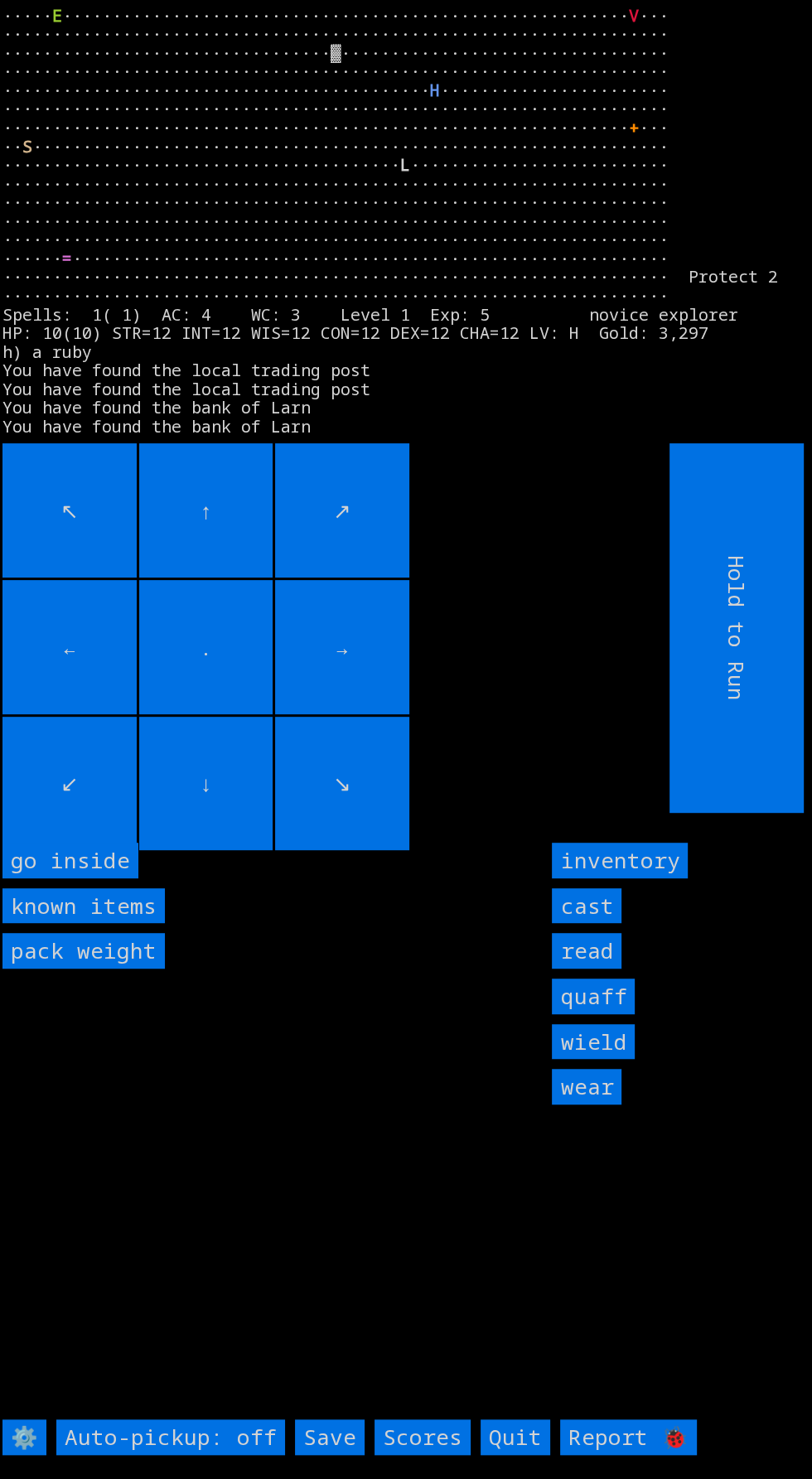
scroll to position [16, 0]
click at [339, 1456] on input "Save" at bounding box center [330, 1437] width 70 height 36
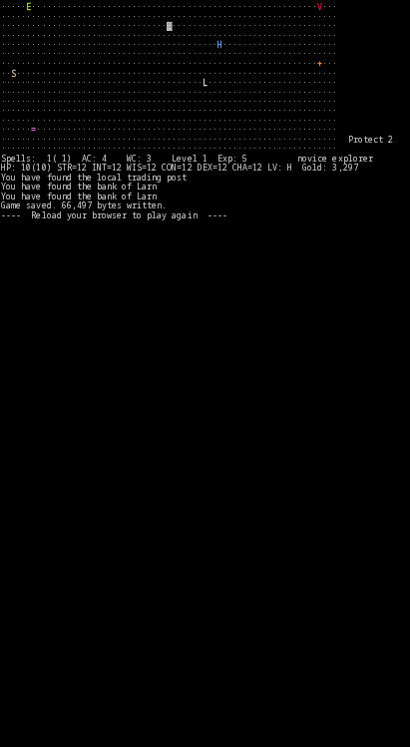
scroll to position [0, 0]
